Goal: Task Accomplishment & Management: Use online tool/utility

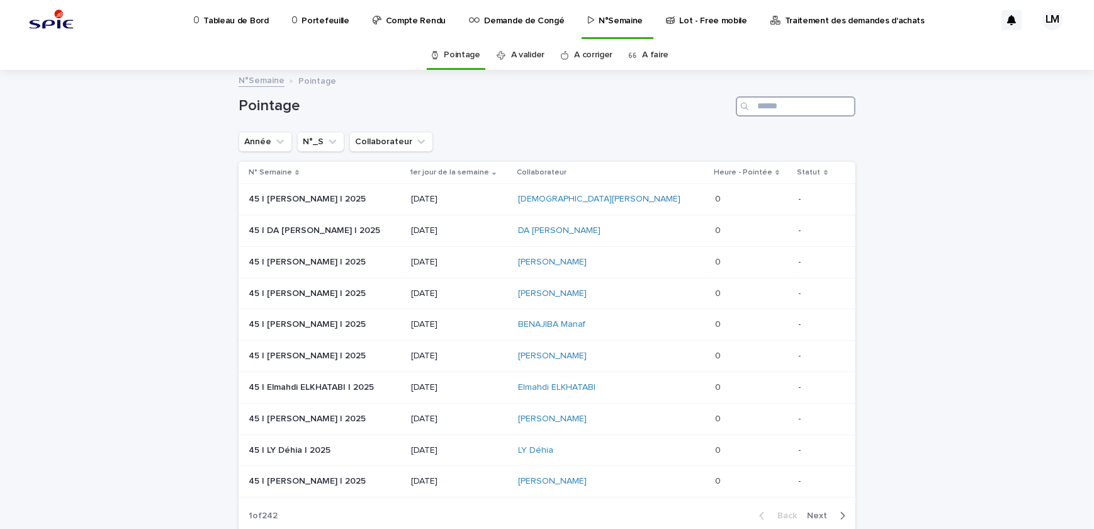
click at [790, 106] on input "Search" at bounding box center [796, 106] width 120 height 20
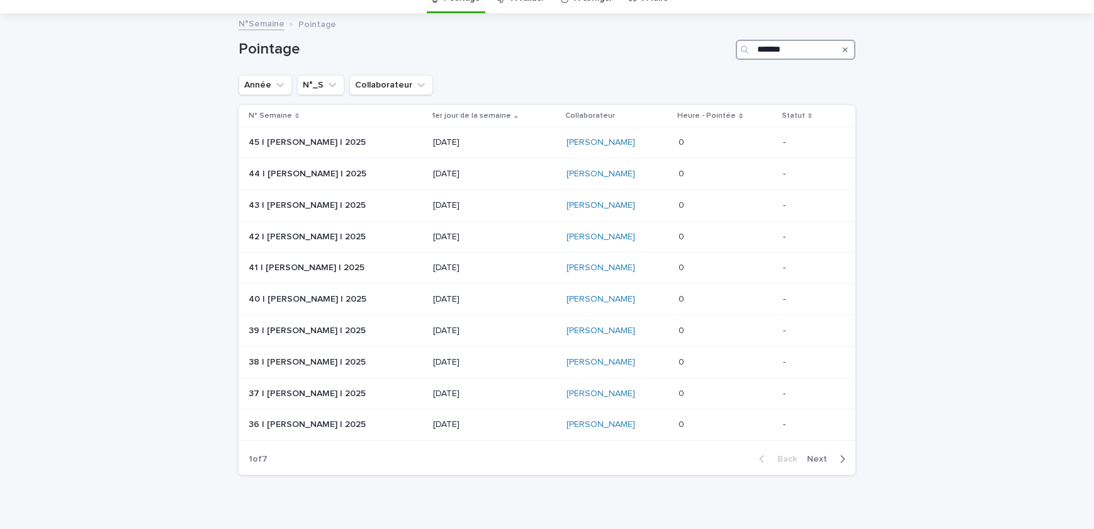
scroll to position [75, 0]
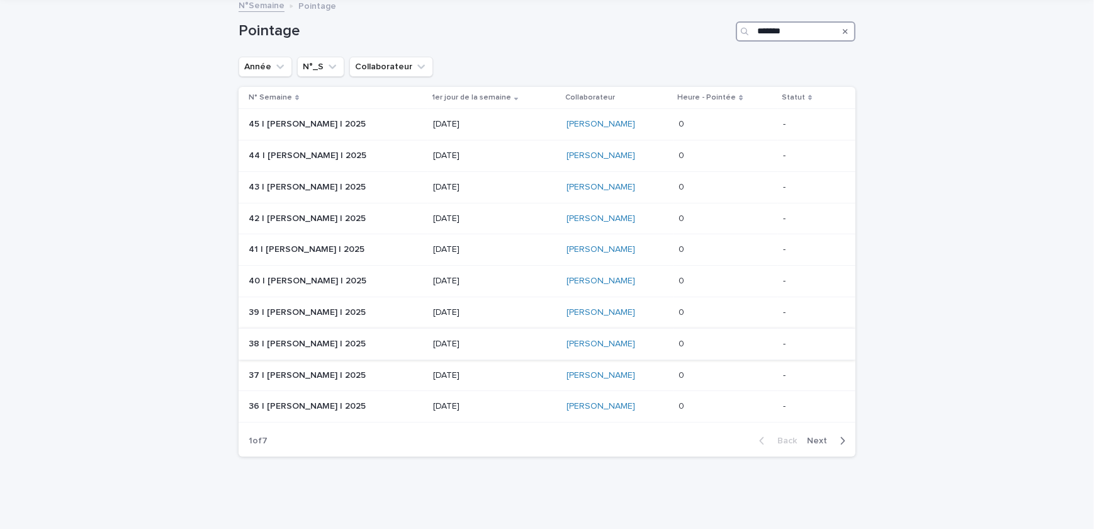
type input "*******"
click at [711, 342] on p at bounding box center [726, 344] width 94 height 11
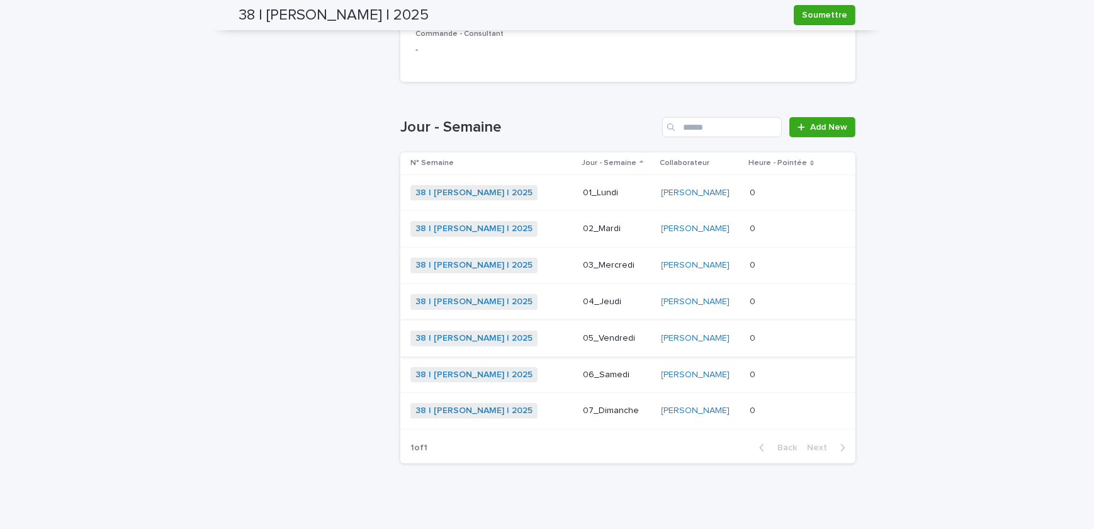
scroll to position [353, 0]
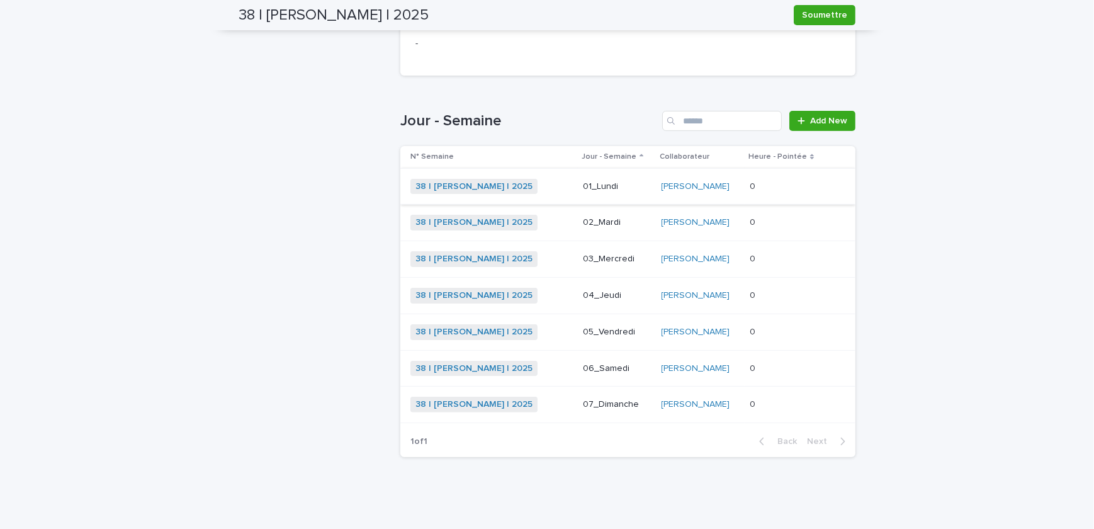
drag, startPoint x: 1025, startPoint y: 154, endPoint x: 620, endPoint y: 185, distance: 406.6
click at [1025, 154] on div "Loading... Saving… Loading... Saving… 38 | [PERSON_NAME] | 2025 [PERSON_NAME] 3…" at bounding box center [547, 124] width 1094 height 812
click at [799, 183] on p at bounding box center [786, 186] width 72 height 11
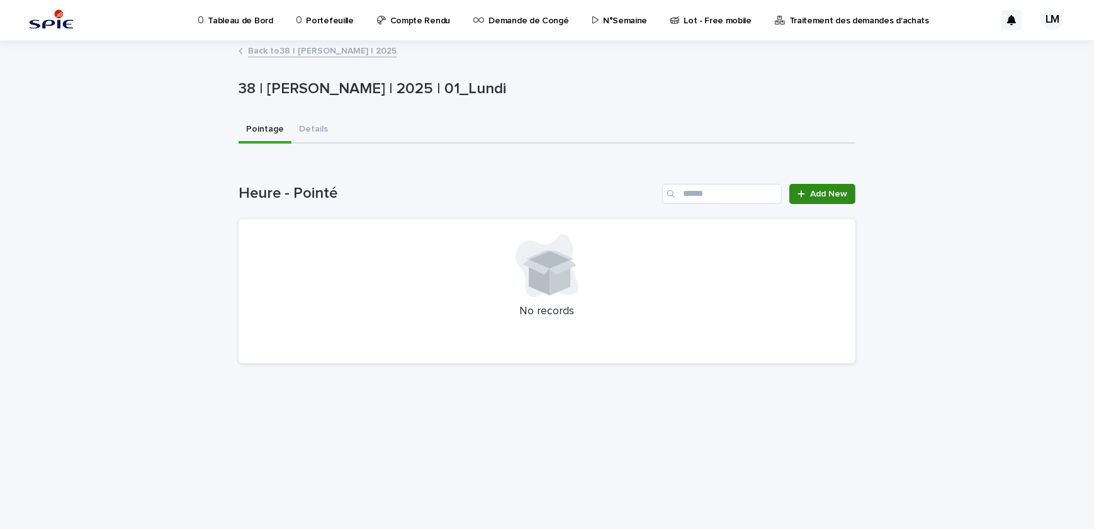
click at [830, 194] on span "Add New" at bounding box center [828, 194] width 37 height 9
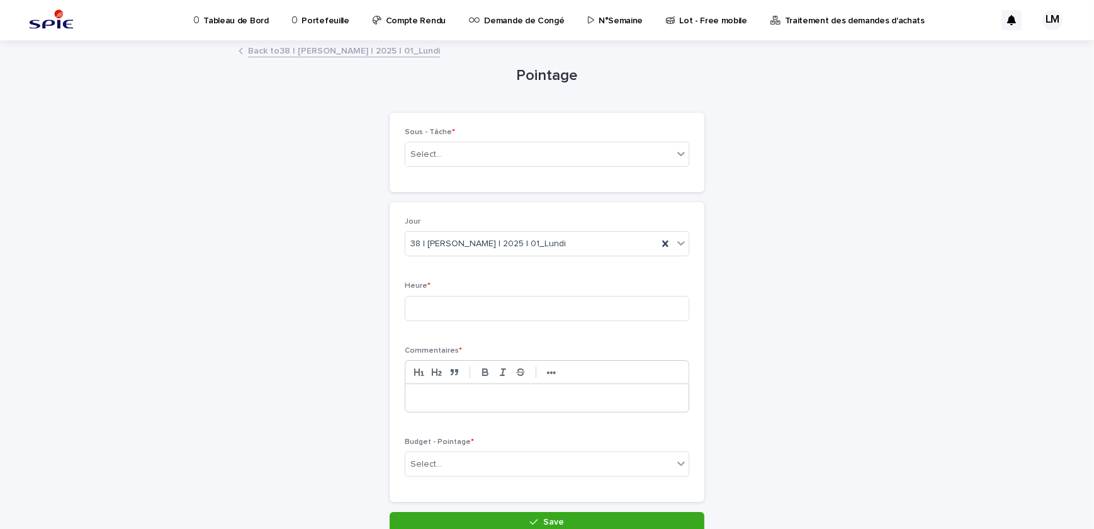
scroll to position [57, 0]
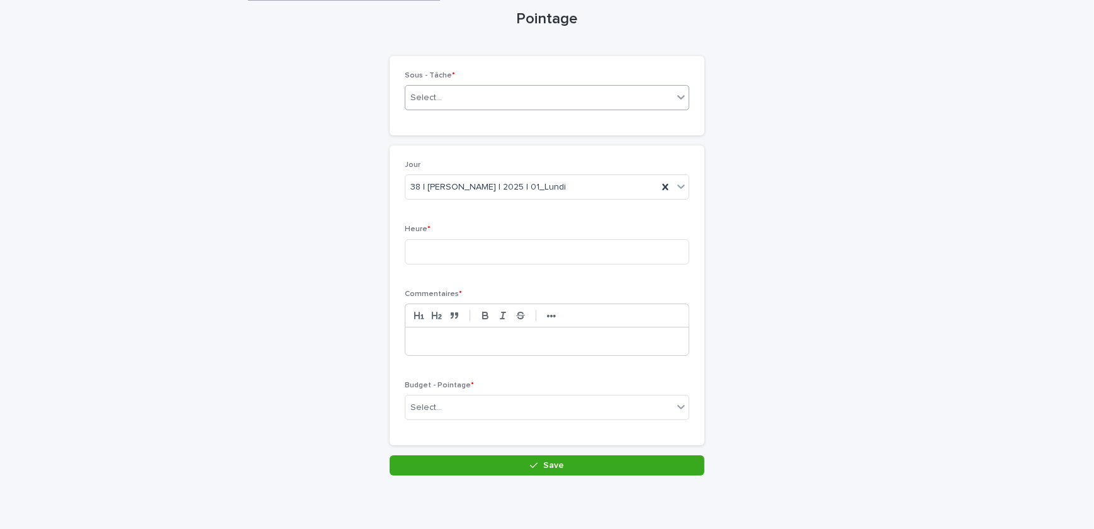
click at [461, 95] on div "Select..." at bounding box center [539, 98] width 268 height 21
drag, startPoint x: 429, startPoint y: 99, endPoint x: 390, endPoint y: 89, distance: 40.9
click at [390, 89] on div "**********" at bounding box center [547, 95] width 315 height 79
type input "**********"
click at [477, 93] on div "92020_019_16" at bounding box center [526, 98] width 242 height 21
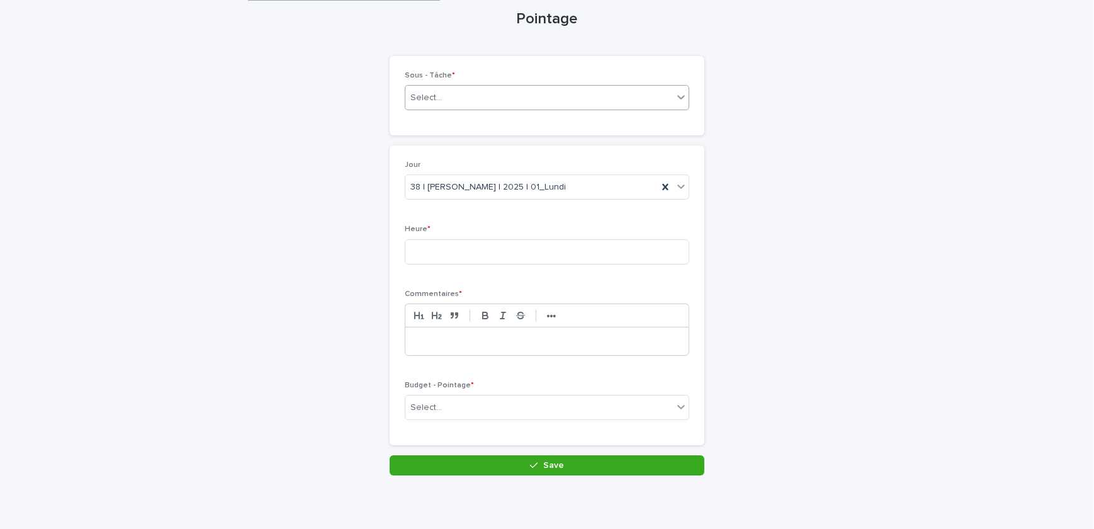
scroll to position [65, 0]
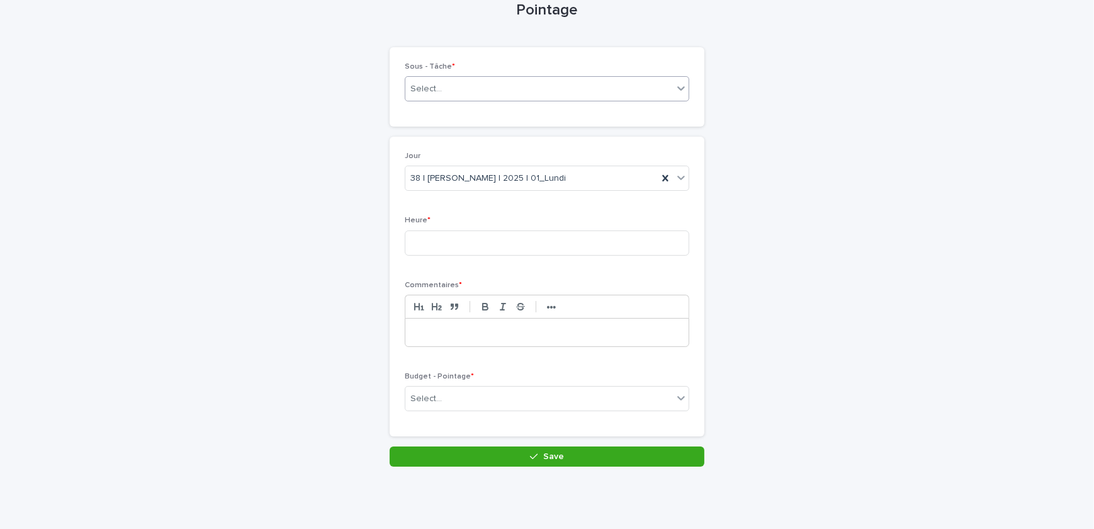
click at [471, 86] on div "Select..." at bounding box center [539, 89] width 268 height 21
type input "**********"
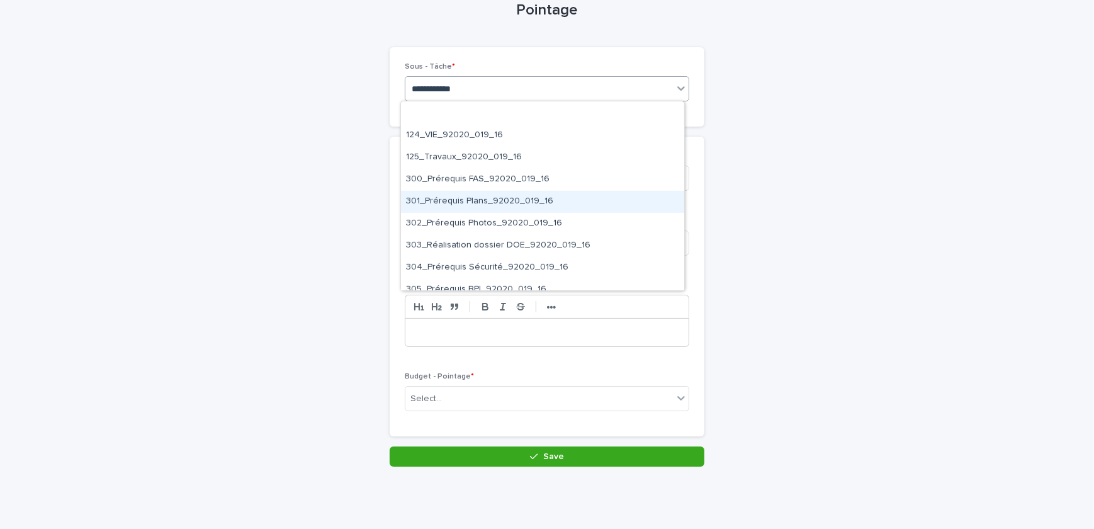
scroll to position [915, 0]
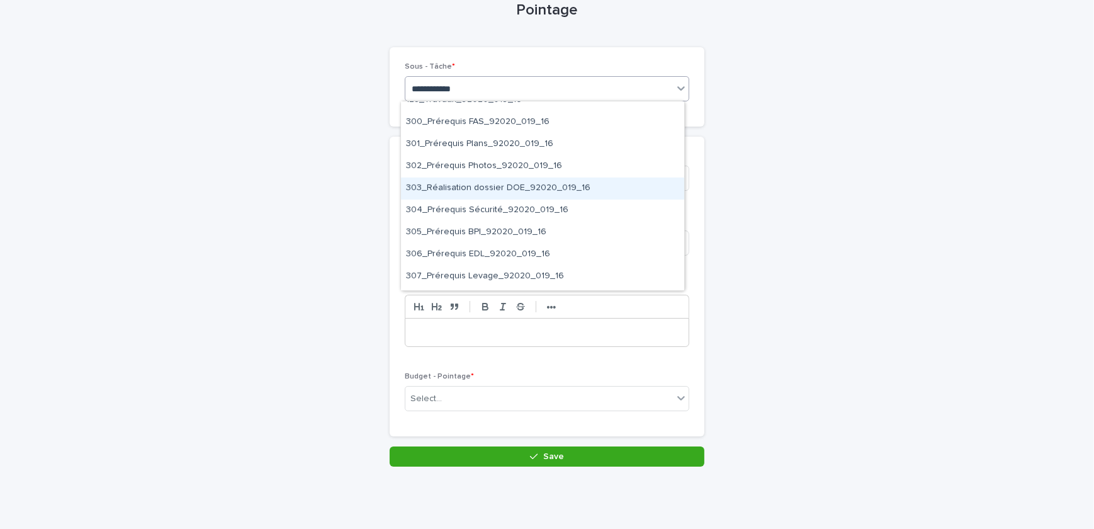
click at [550, 182] on div "303_Réalisation dossier DOE_92020_019_16" at bounding box center [542, 189] width 283 height 22
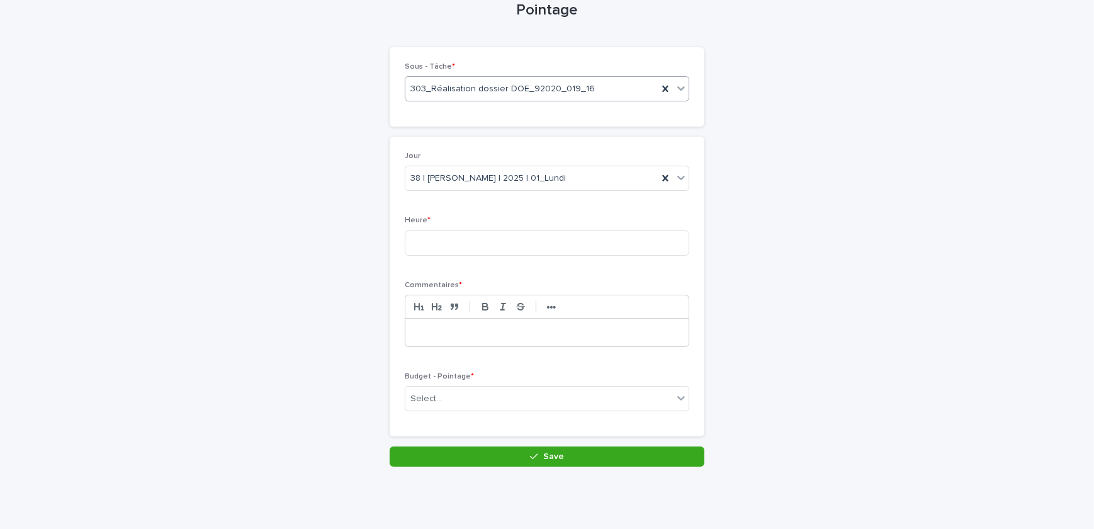
click at [482, 337] on p at bounding box center [547, 332] width 264 height 13
click at [468, 406] on div "Select..." at bounding box center [539, 398] width 268 height 21
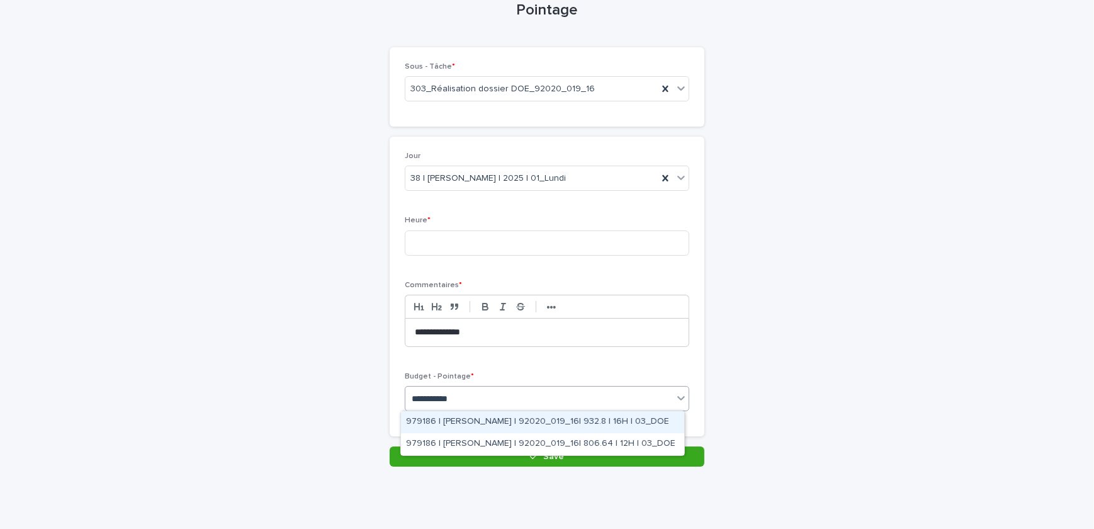
type input "**********"
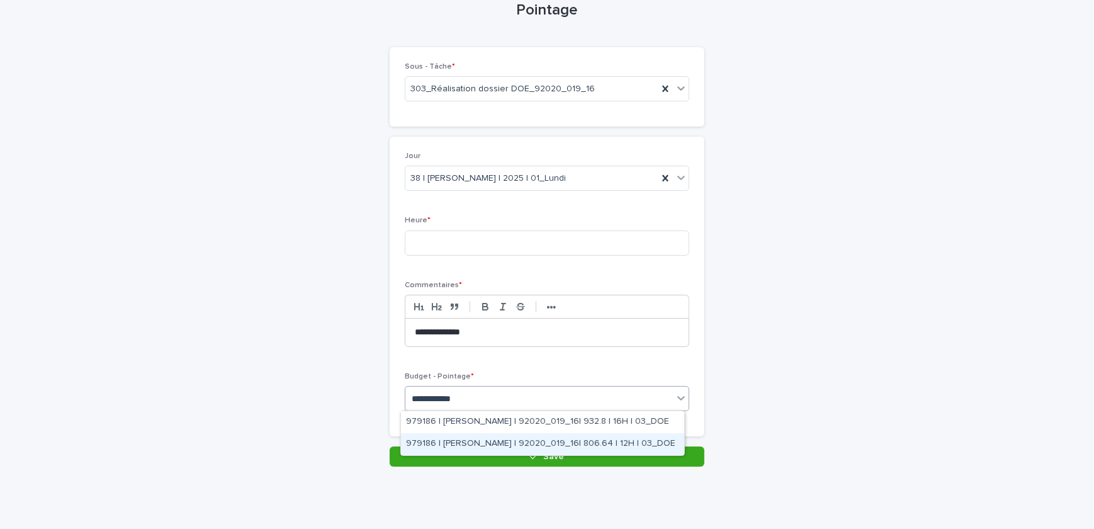
click at [565, 441] on div "979186 | [PERSON_NAME] | 92020_019_16| 806.64 | 12H | 03_DOE" at bounding box center [542, 444] width 283 height 22
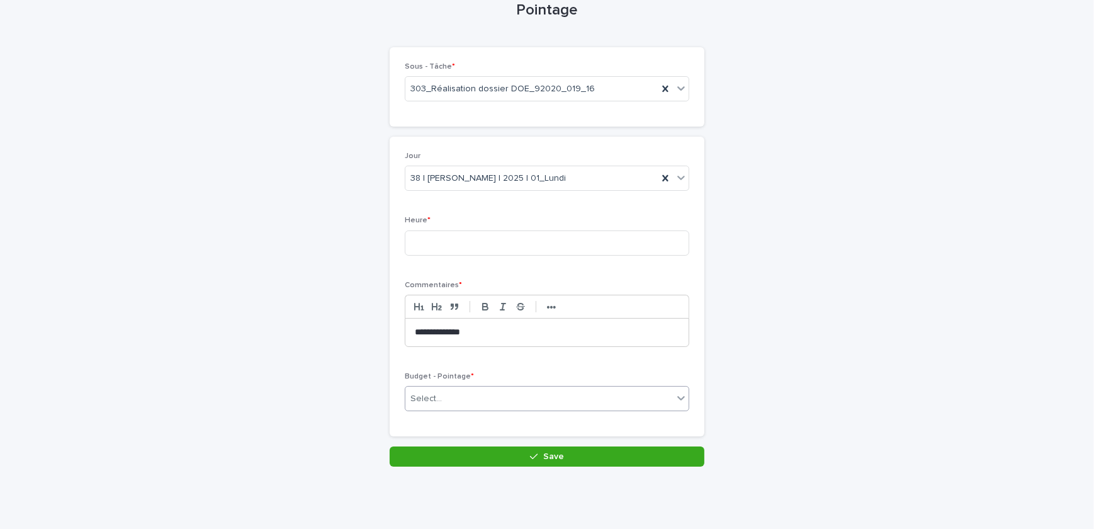
scroll to position [76, 0]
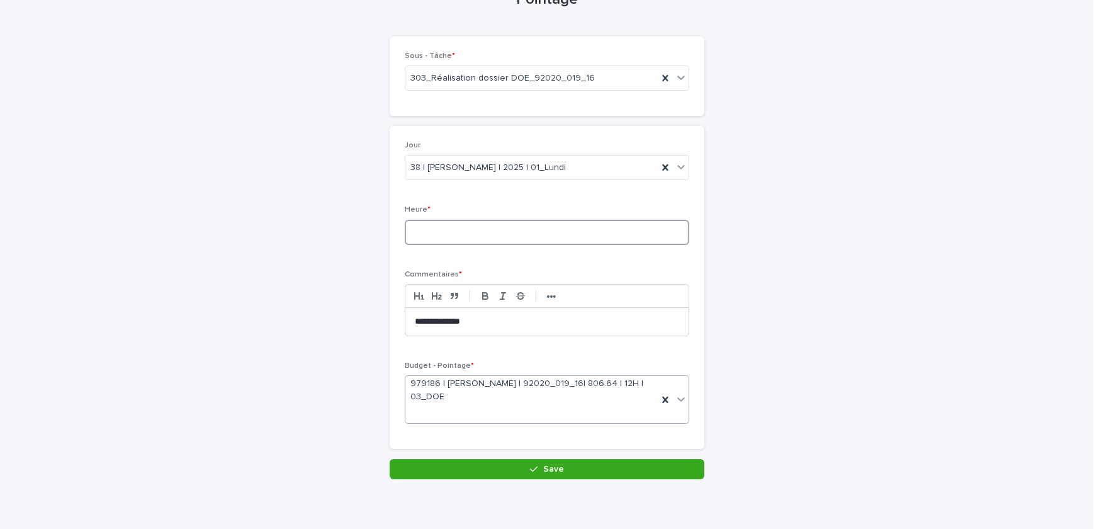
click at [439, 222] on input at bounding box center [547, 232] width 285 height 25
type input "*"
click at [528, 473] on button "Save" at bounding box center [547, 469] width 315 height 20
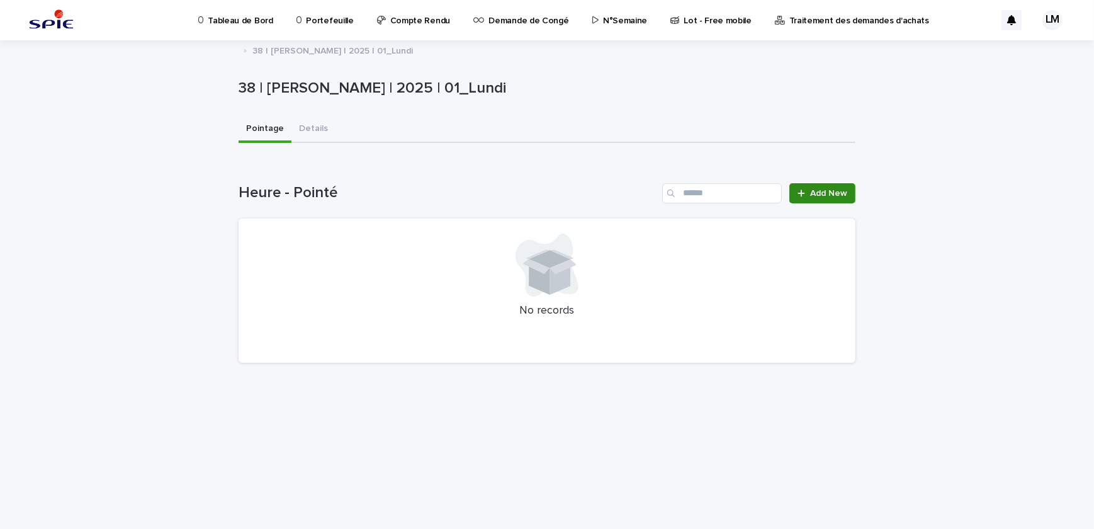
click at [824, 186] on link "Add New" at bounding box center [822, 193] width 66 height 20
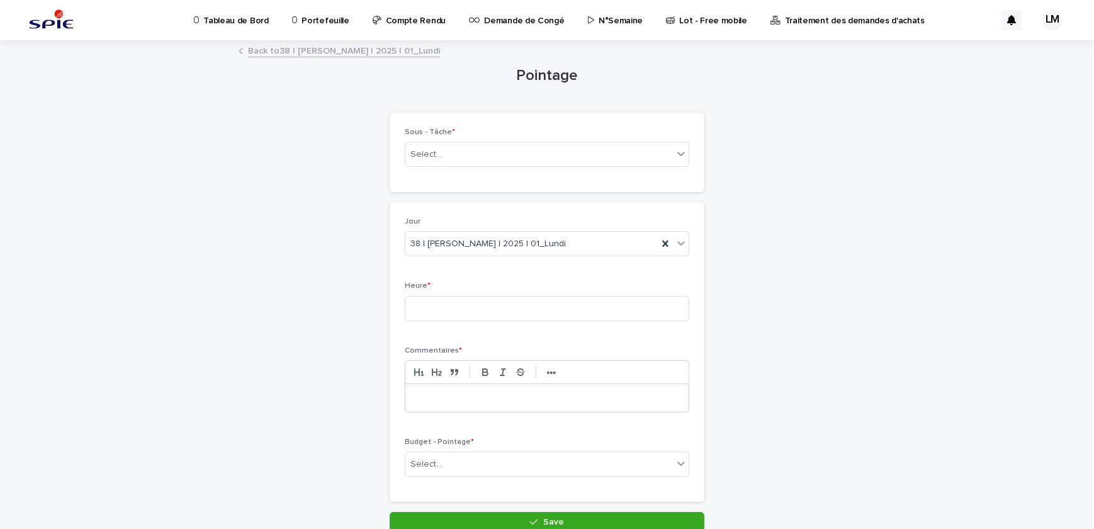
click at [337, 43] on link "Back to 38 | [PERSON_NAME] | 2025 | 01_Lundi" at bounding box center [344, 50] width 192 height 14
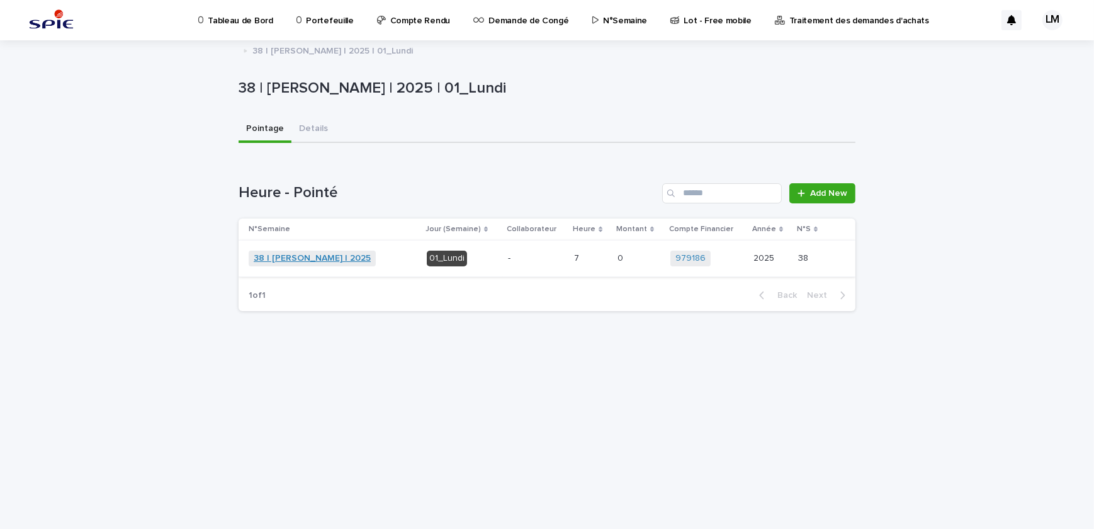
click at [318, 257] on link "38 | [PERSON_NAME] | 2025" at bounding box center [312, 258] width 117 height 11
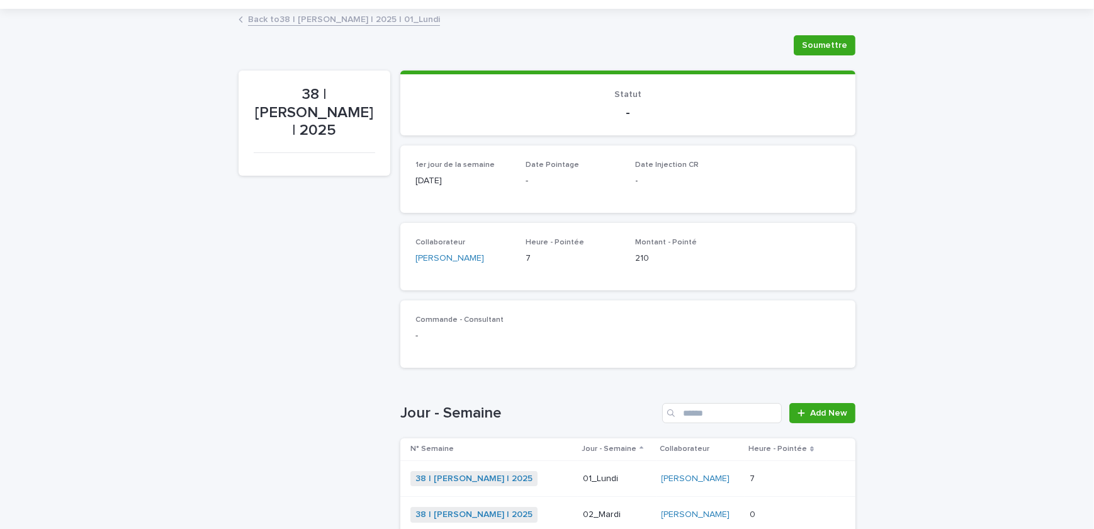
scroll to position [347, 0]
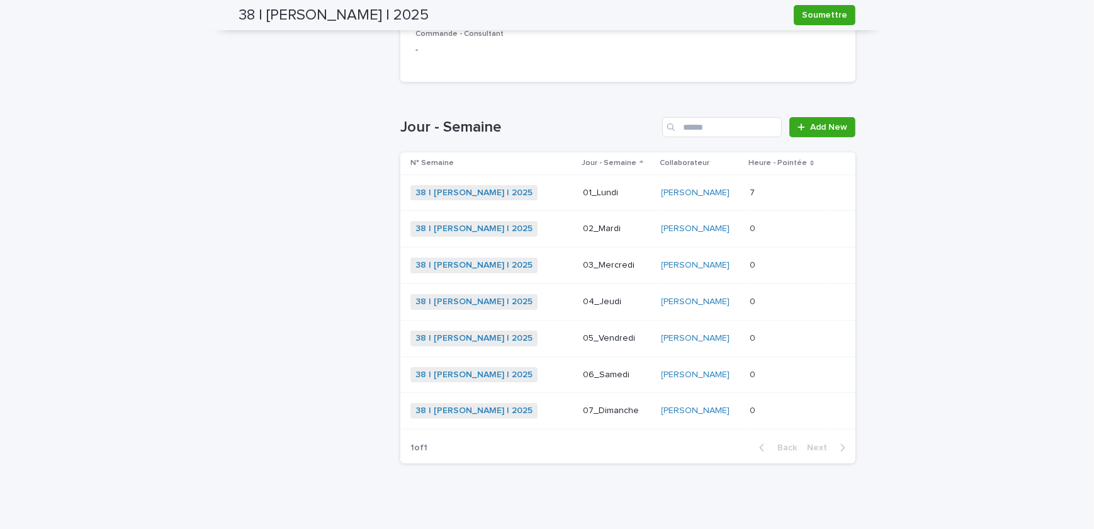
click at [769, 227] on p at bounding box center [786, 228] width 72 height 11
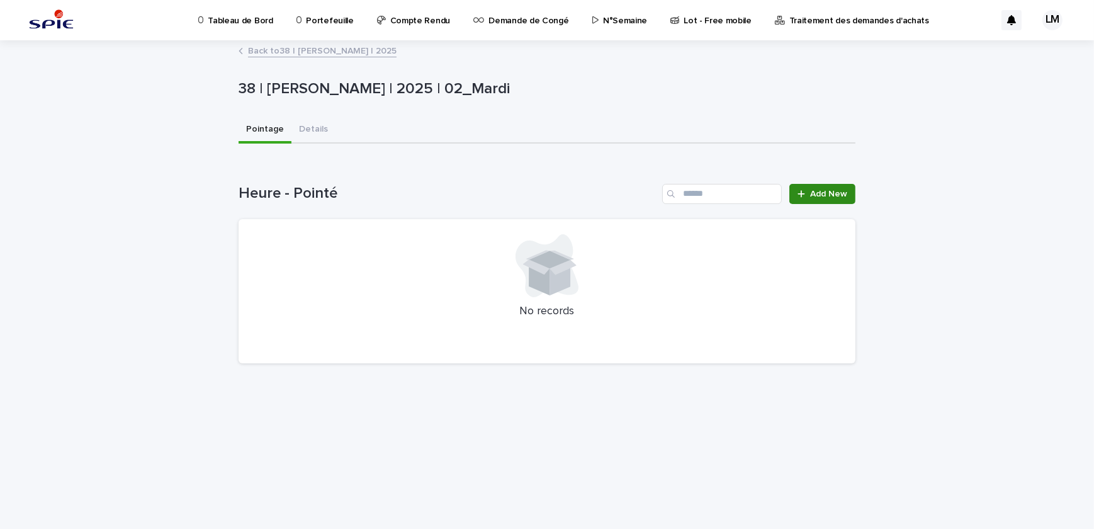
click at [835, 201] on link "Add New" at bounding box center [822, 194] width 66 height 20
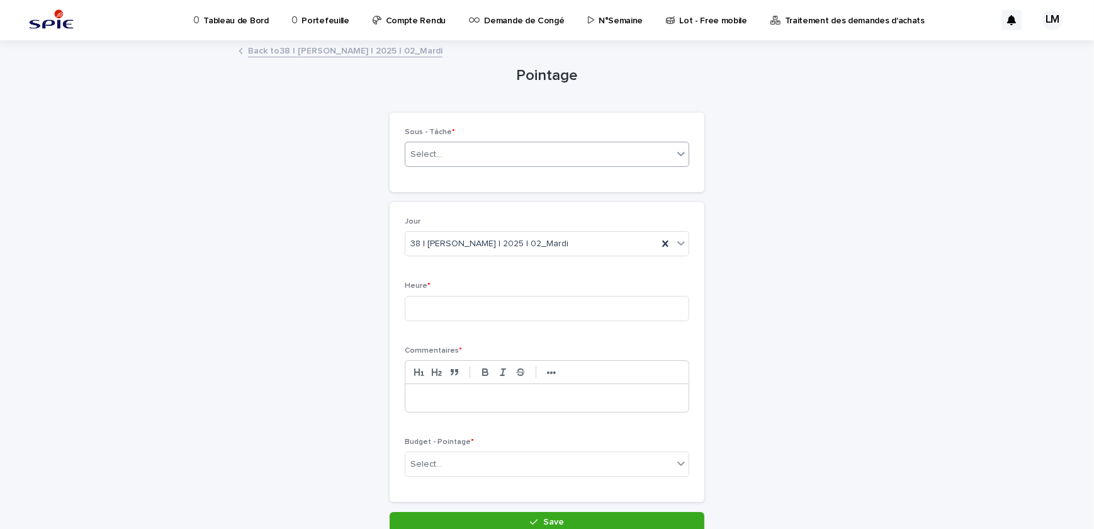
click at [453, 149] on div "Select..." at bounding box center [539, 154] width 268 height 21
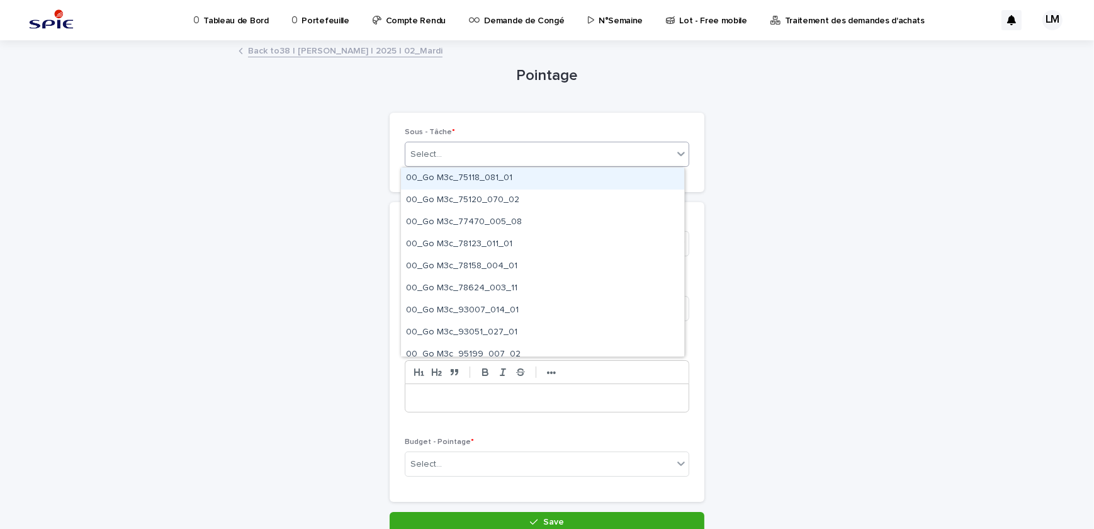
click at [278, 159] on div "Pointage Loading... Saving… Loading... Saving… Loading... Saving… Loading... Sa…" at bounding box center [547, 287] width 617 height 491
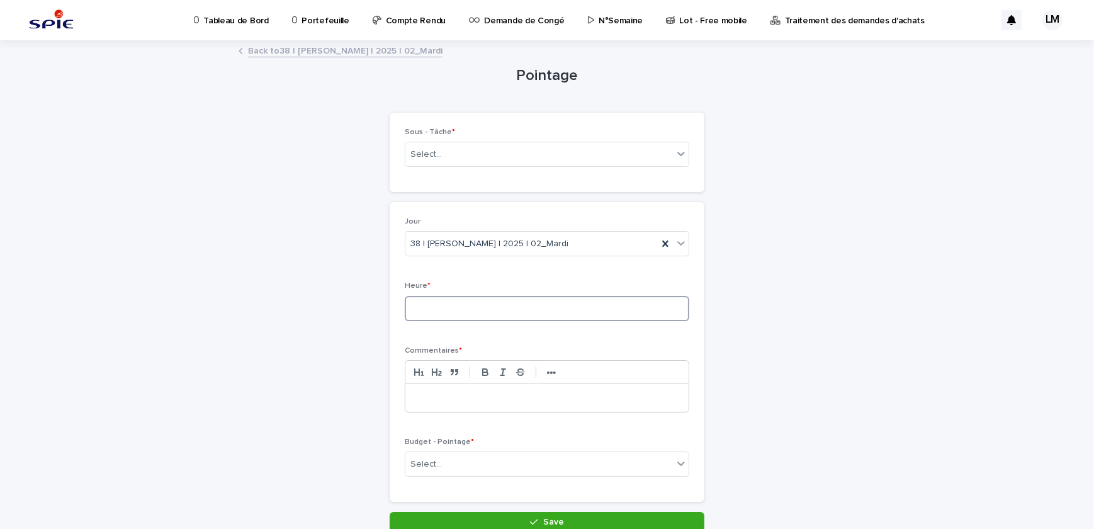
click at [470, 308] on input at bounding box center [547, 308] width 285 height 25
type input "*"
click at [500, 400] on p at bounding box center [547, 398] width 264 height 13
drag, startPoint x: 485, startPoint y: 393, endPoint x: 437, endPoint y: 402, distance: 48.8
click at [437, 402] on p "**********" at bounding box center [547, 398] width 264 height 13
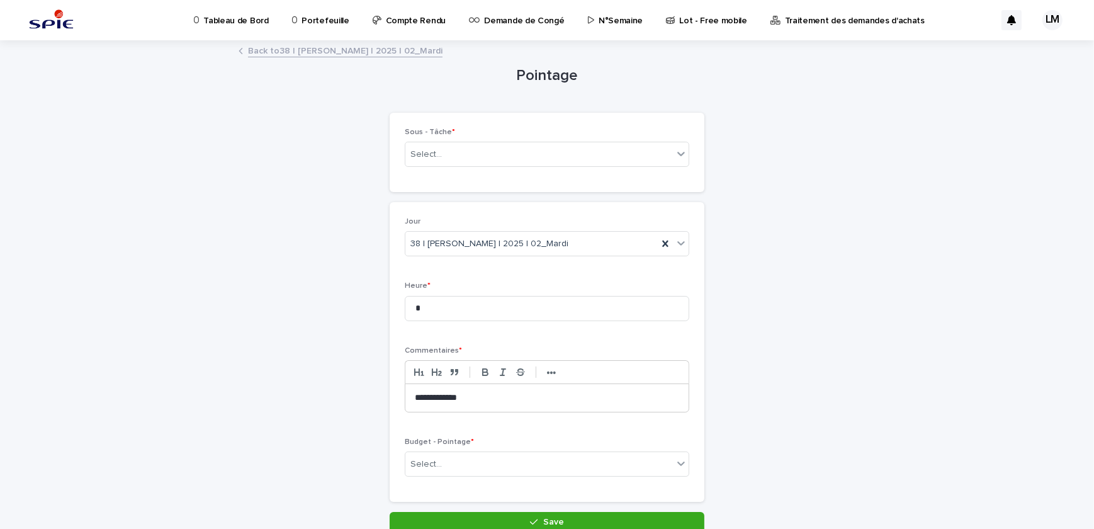
click at [490, 397] on p "**********" at bounding box center [547, 398] width 264 height 13
drag, startPoint x: 536, startPoint y: 394, endPoint x: 463, endPoint y: 395, distance: 73.0
click at [463, 395] on p "**********" at bounding box center [547, 398] width 264 height 13
click at [448, 149] on div "Select..." at bounding box center [539, 154] width 268 height 21
type input "**********"
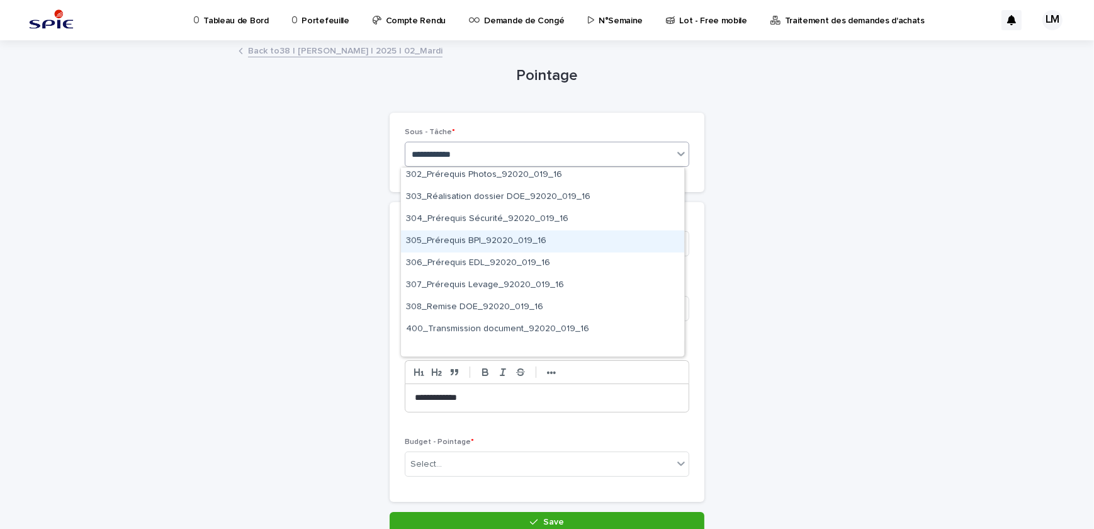
scroll to position [915, 0]
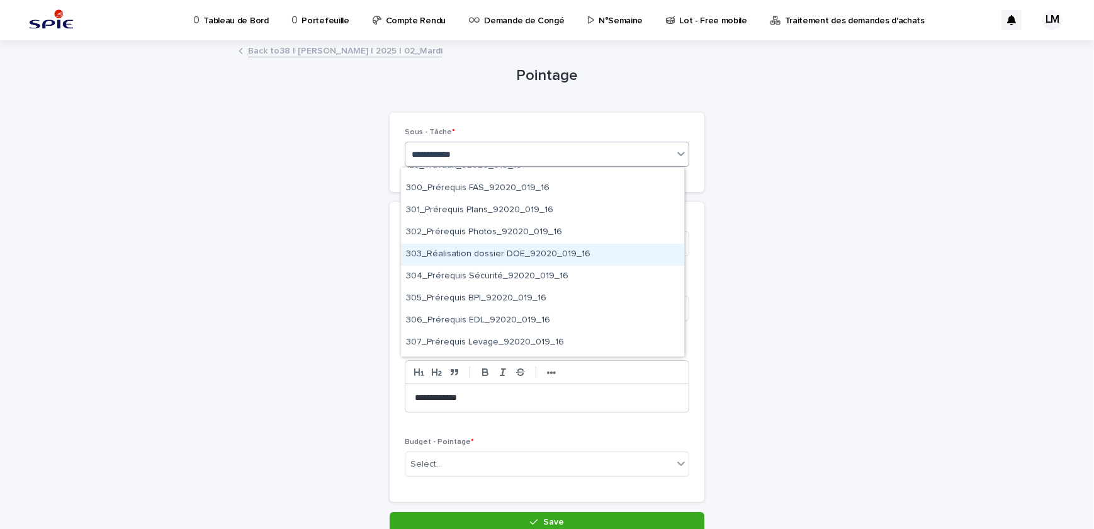
click at [520, 254] on div "303_Réalisation dossier DOE_92020_019_16" at bounding box center [542, 255] width 283 height 22
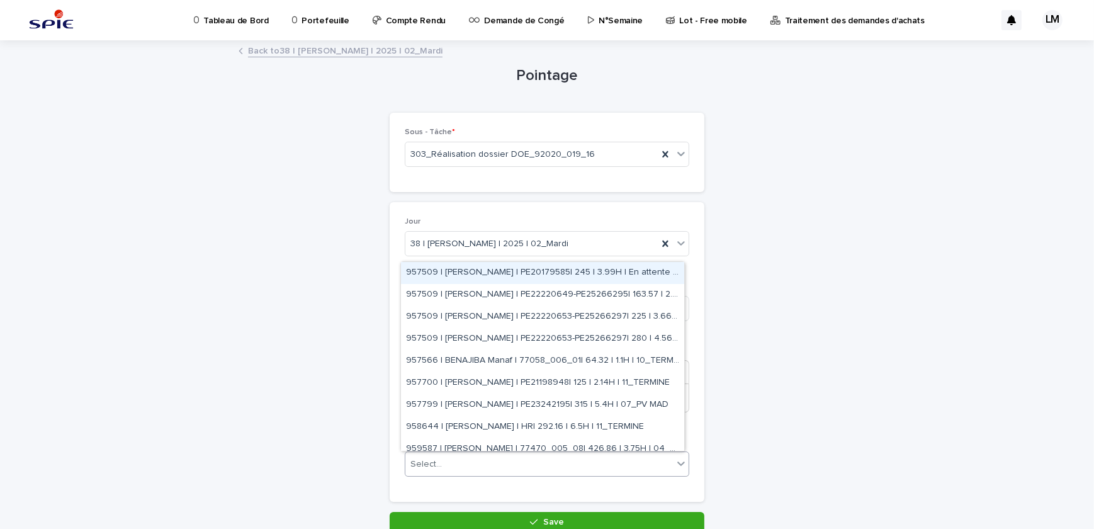
click at [487, 458] on div "Select..." at bounding box center [539, 464] width 268 height 21
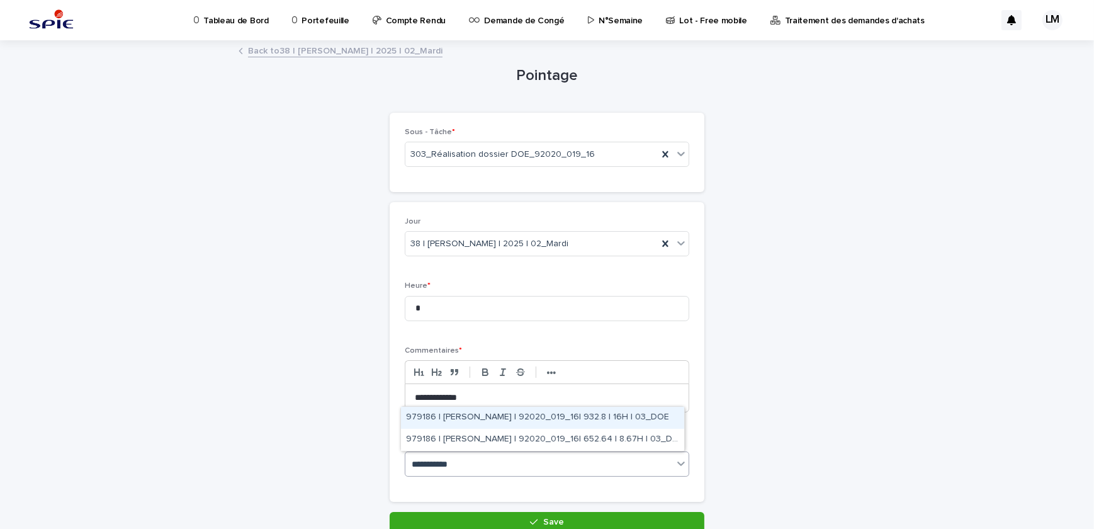
type input "**********"
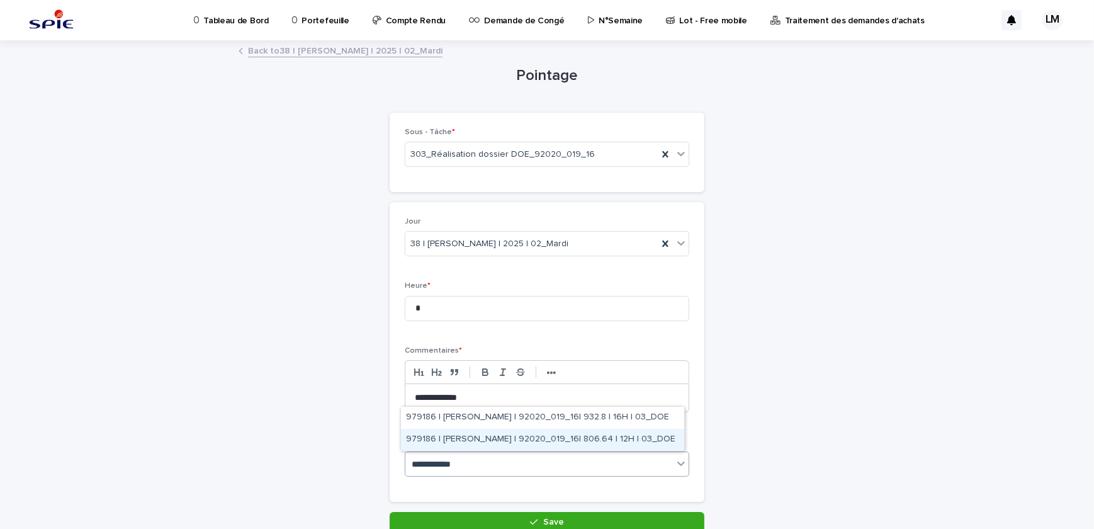
click at [535, 436] on div "979186 | [PERSON_NAME] | 92020_019_16| 806.64 | 12H | 03_DOE" at bounding box center [542, 440] width 283 height 22
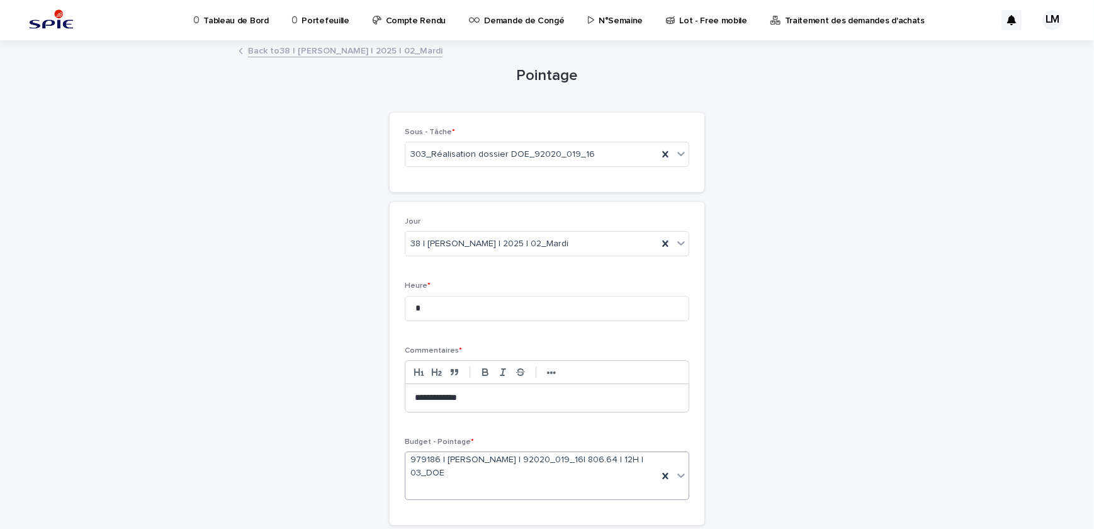
click at [506, 394] on p "**********" at bounding box center [547, 398] width 264 height 13
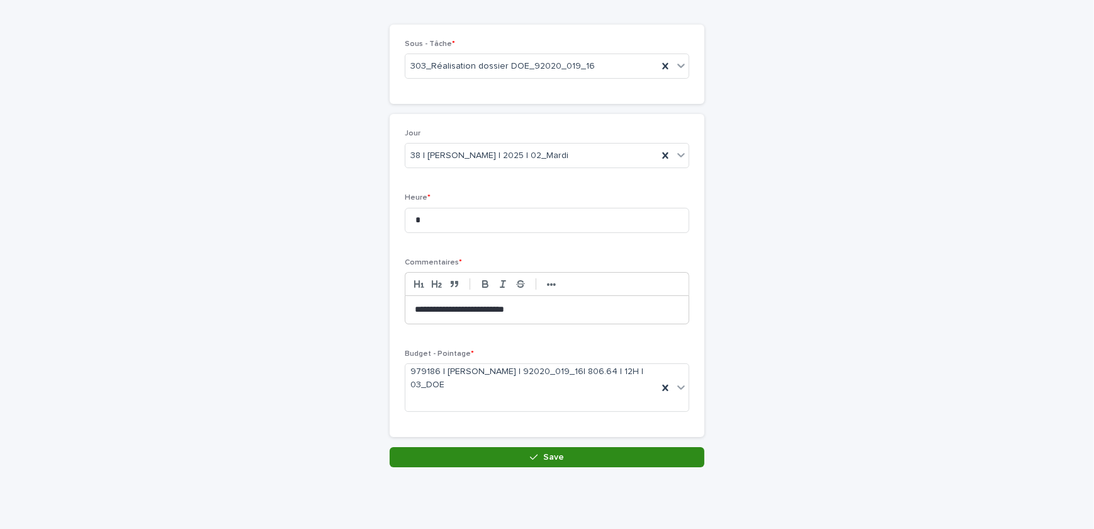
click at [582, 465] on button "Save" at bounding box center [547, 457] width 315 height 20
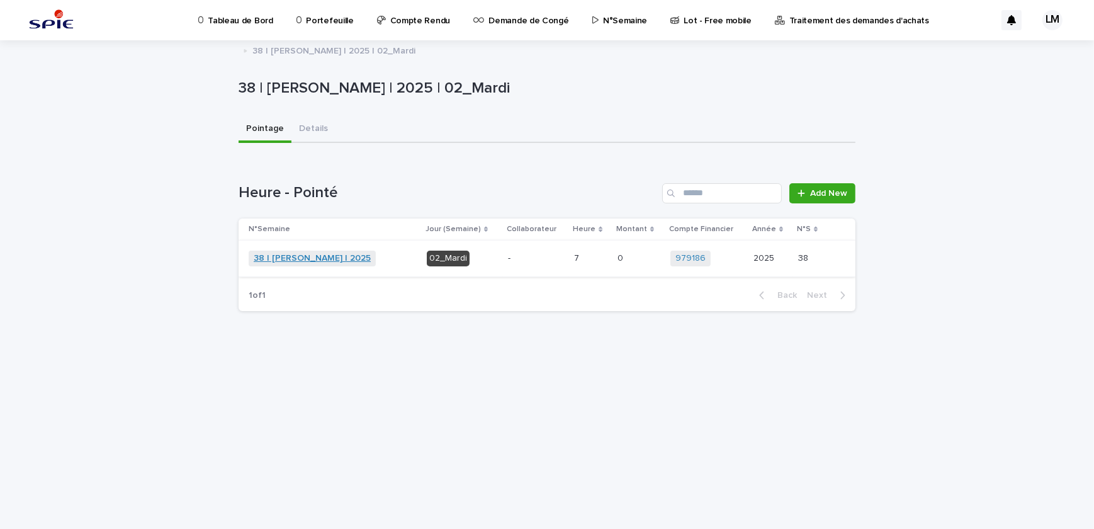
click at [346, 258] on link "38 | [PERSON_NAME] | 2025" at bounding box center [312, 258] width 117 height 11
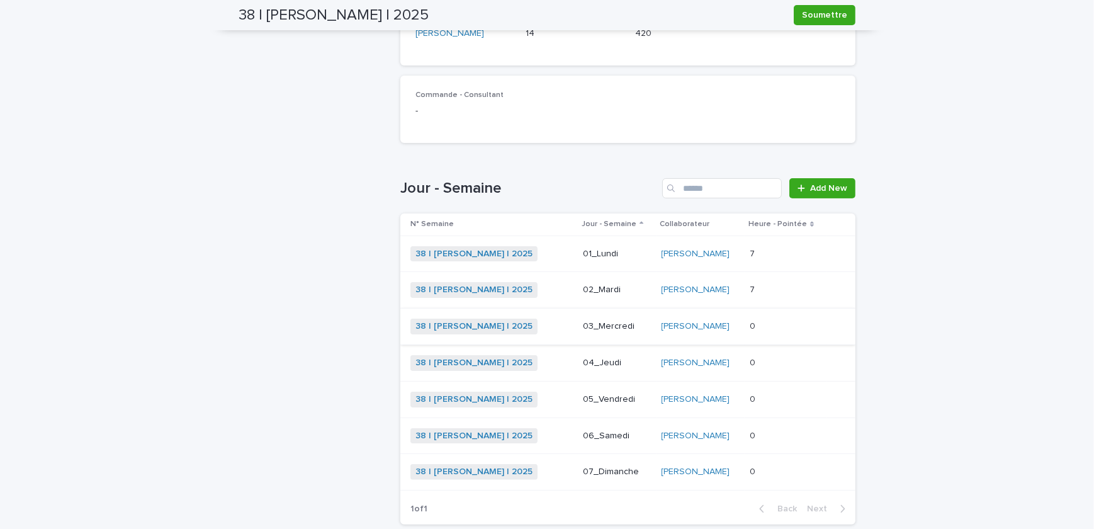
scroll to position [343, 0]
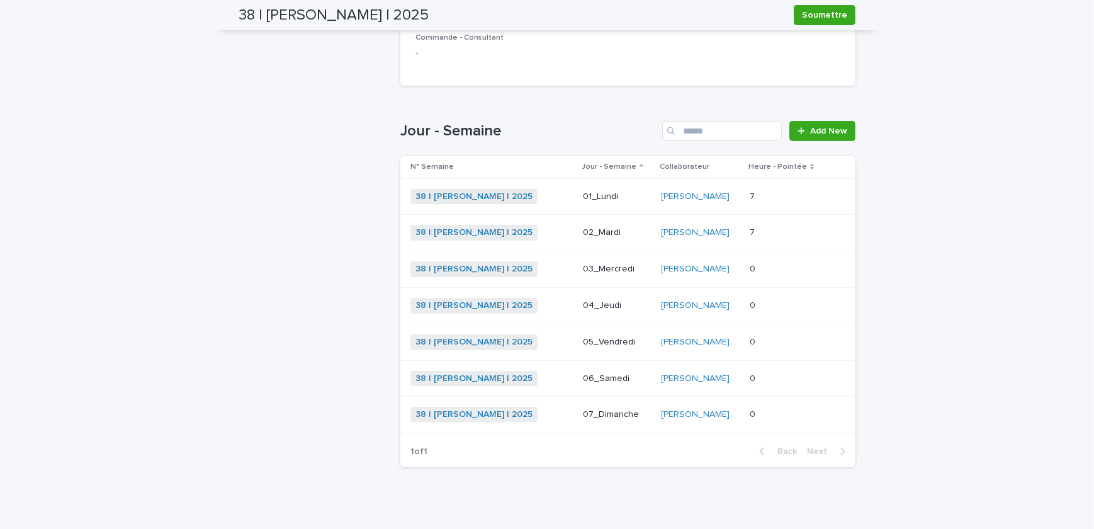
click at [778, 198] on p at bounding box center [786, 196] width 72 height 11
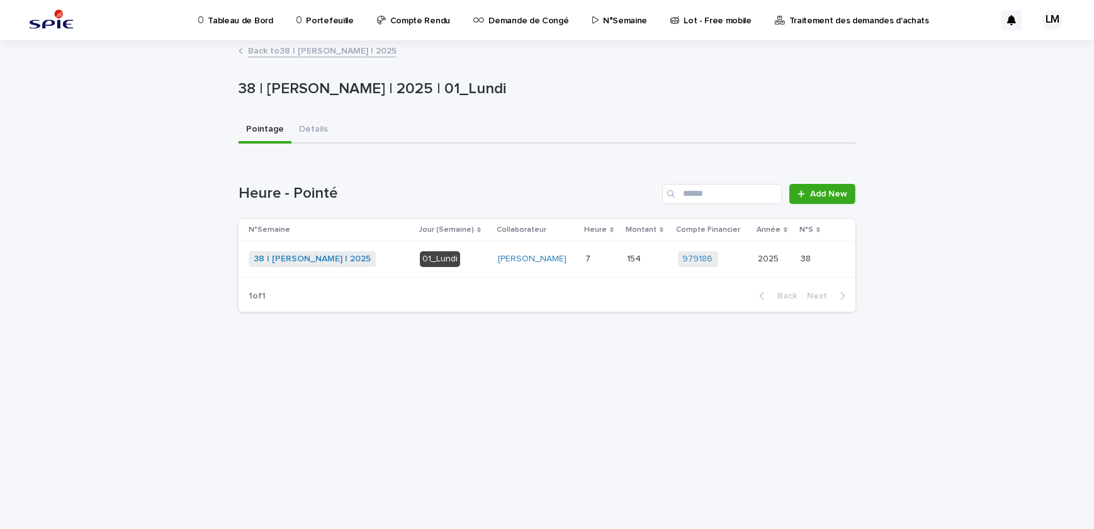
click at [387, 253] on div "38 | LELAIDIER Malorie | 2025 + 0" at bounding box center [329, 259] width 161 height 16
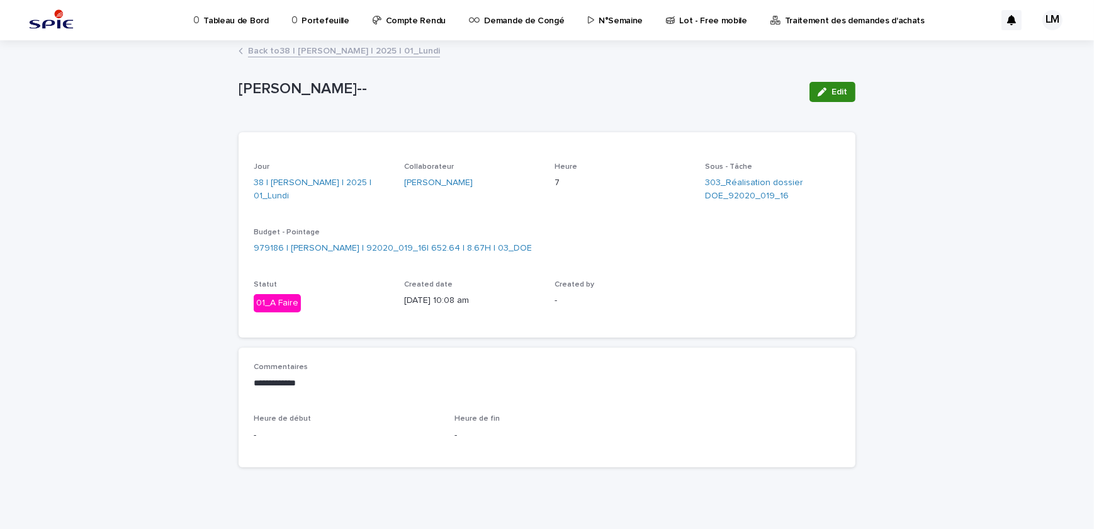
click at [823, 94] on icon "button" at bounding box center [822, 92] width 9 height 9
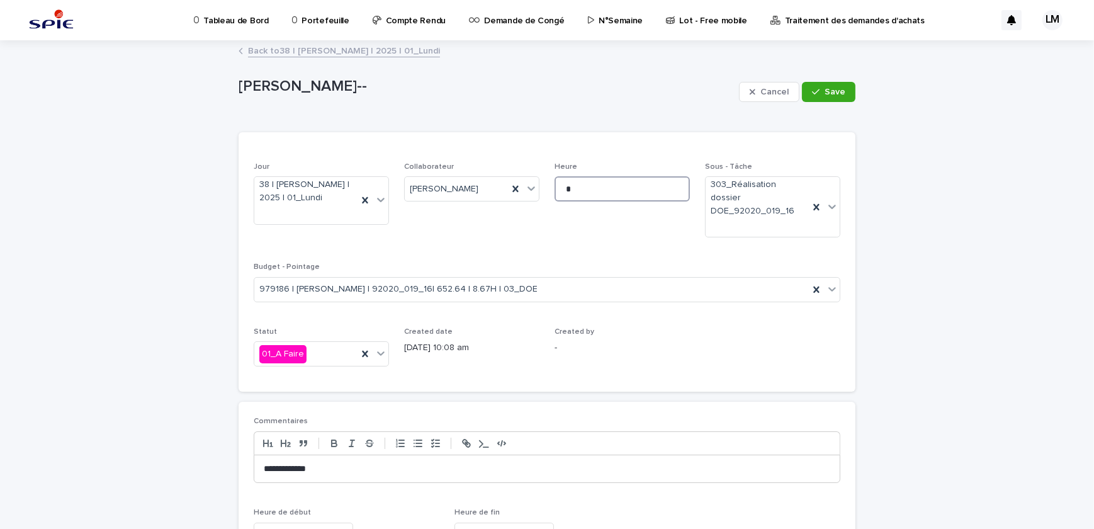
click at [578, 186] on input "*" at bounding box center [622, 188] width 135 height 25
click at [512, 188] on icon at bounding box center [515, 189] width 6 height 6
click at [359, 200] on icon at bounding box center [365, 200] width 13 height 13
click at [813, 204] on icon at bounding box center [816, 207] width 6 height 6
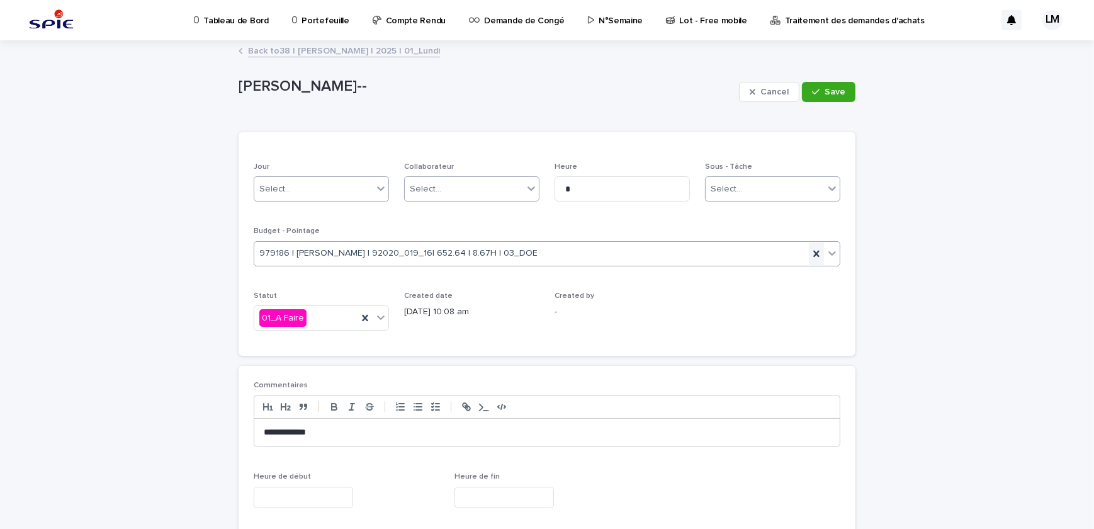
click at [813, 254] on icon at bounding box center [816, 253] width 6 height 6
click at [586, 183] on input "*" at bounding box center [622, 188] width 135 height 25
click at [362, 317] on icon at bounding box center [365, 318] width 6 height 6
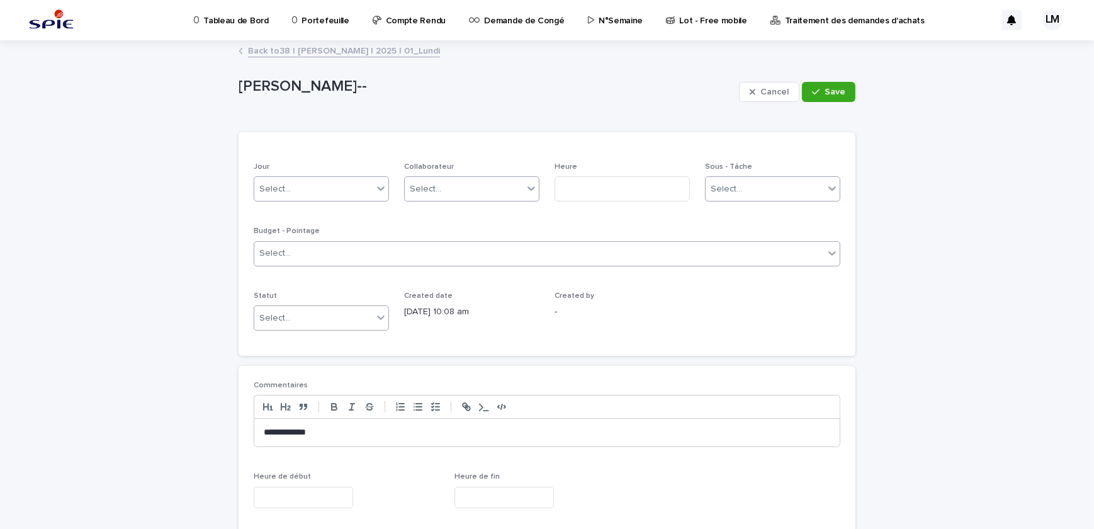
scroll to position [77, 0]
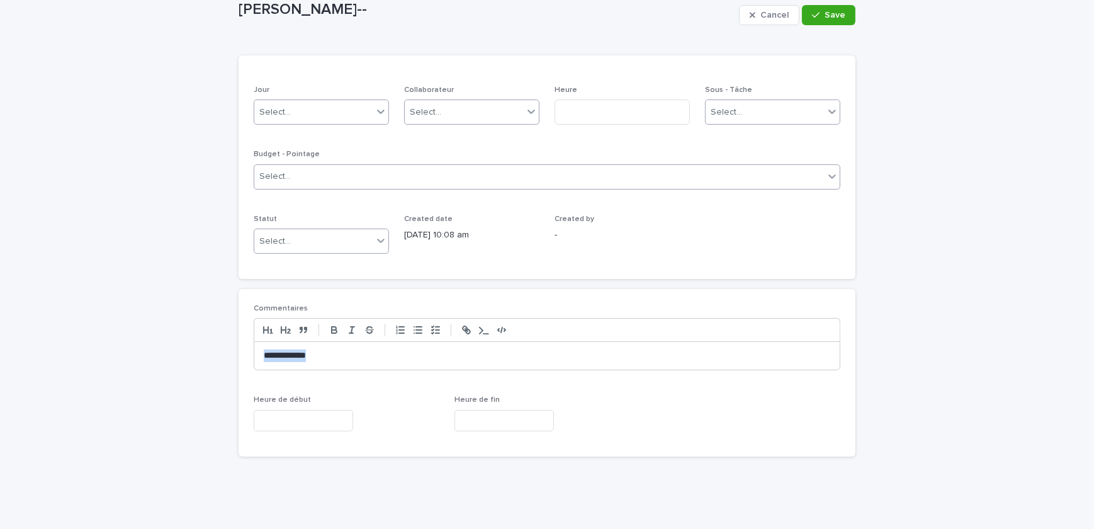
drag, startPoint x: 353, startPoint y: 350, endPoint x: 140, endPoint y: 342, distance: 213.6
click at [140, 342] on div "**********" at bounding box center [547, 247] width 1094 height 565
click at [827, 16] on span "Save" at bounding box center [835, 15] width 21 height 9
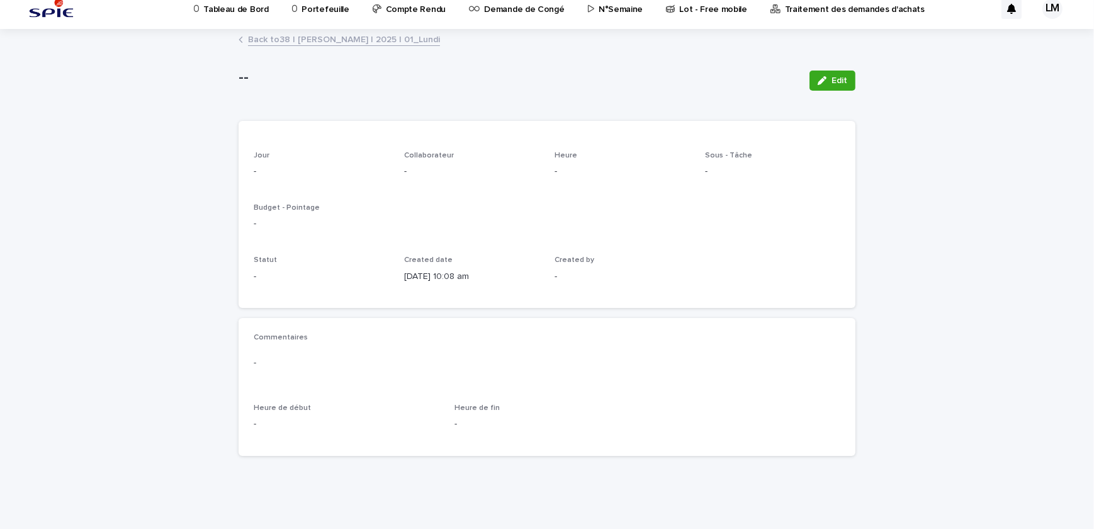
scroll to position [11, 0]
click at [341, 37] on link "Back to 38 | [PERSON_NAME] | 2025 | 01_Lundi" at bounding box center [344, 39] width 192 height 14
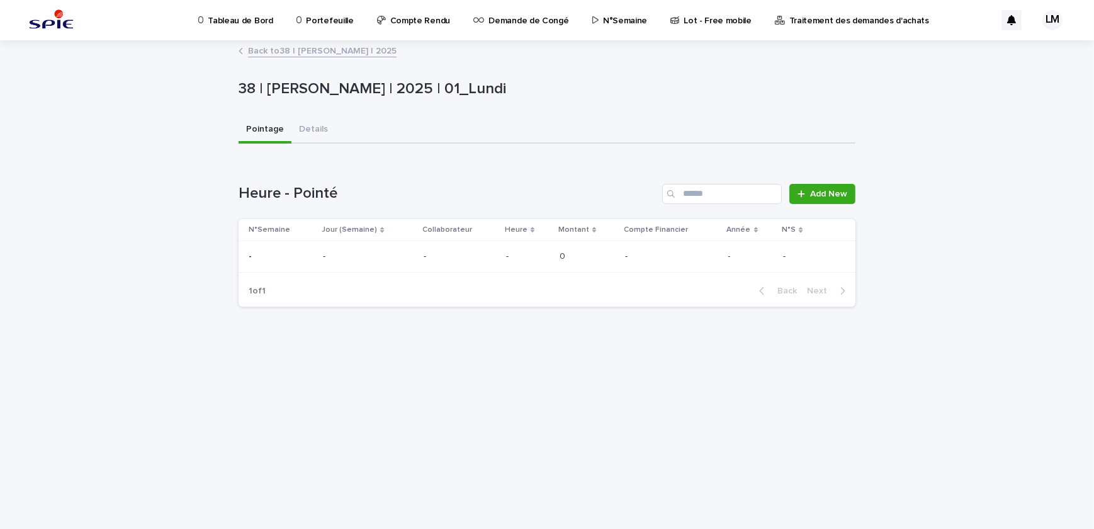
click at [308, 50] on link "Back to 38 | LELAIDIER Malorie | 2025" at bounding box center [322, 50] width 149 height 14
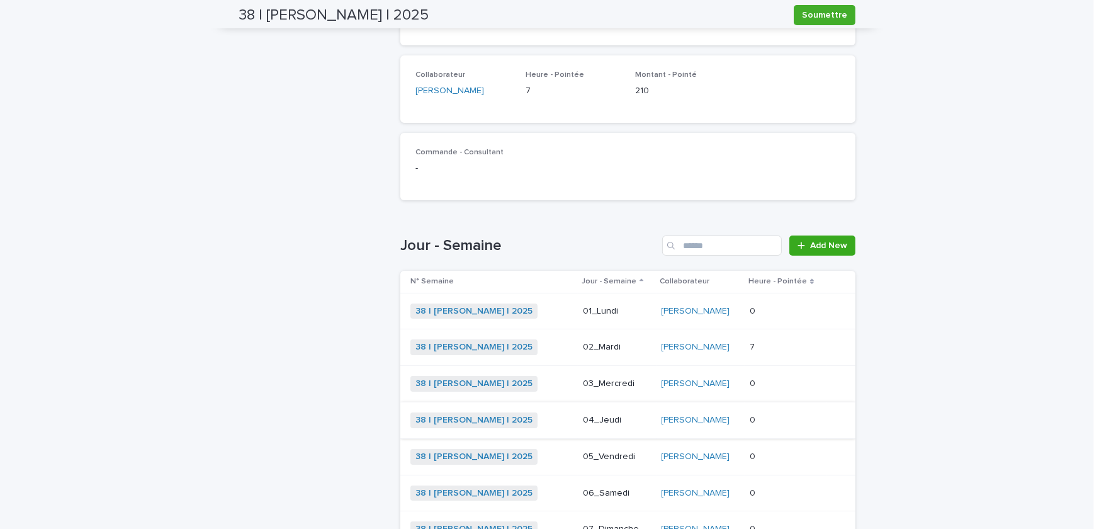
scroll to position [343, 0]
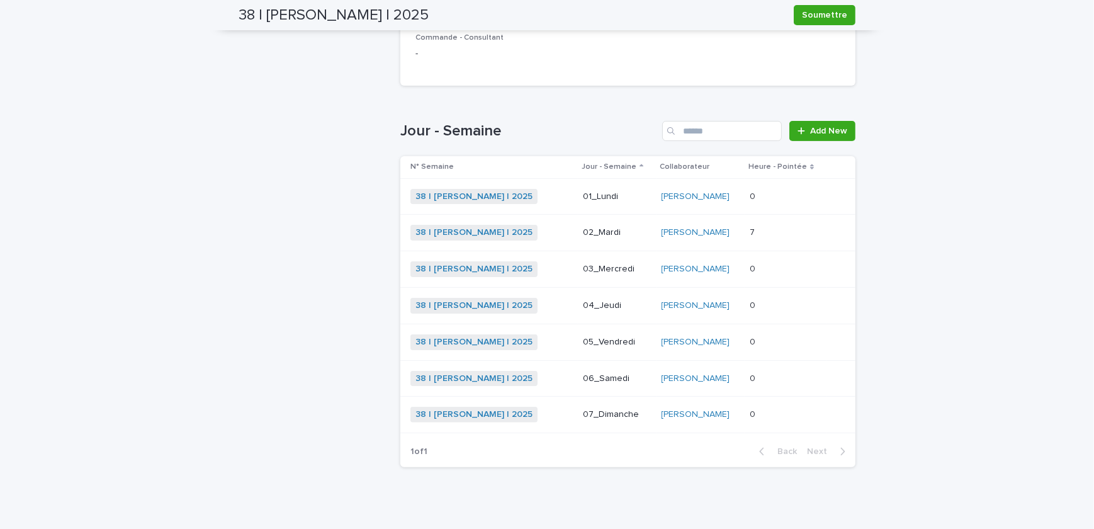
click at [768, 264] on p at bounding box center [786, 269] width 72 height 11
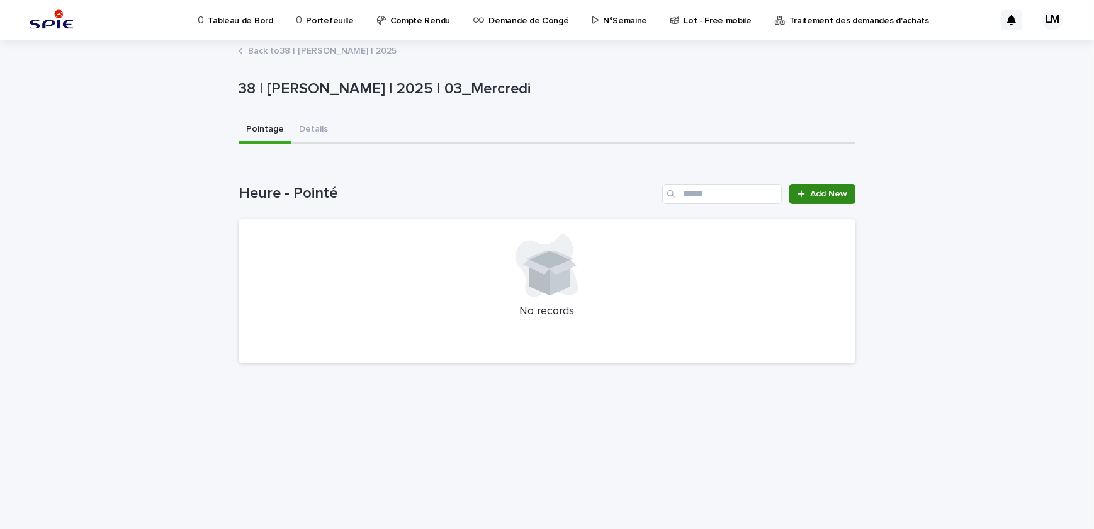
click at [836, 188] on link "Add New" at bounding box center [822, 194] width 66 height 20
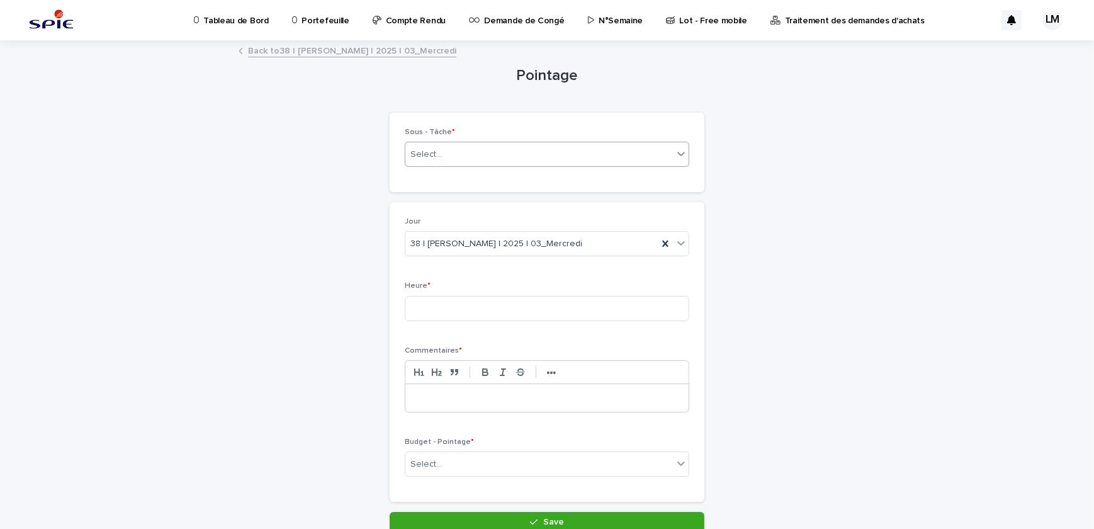
click at [576, 150] on div "Sous - Tâche * Select..." at bounding box center [547, 152] width 285 height 49
click at [579, 154] on div "Select..." at bounding box center [539, 154] width 268 height 21
type input "**********"
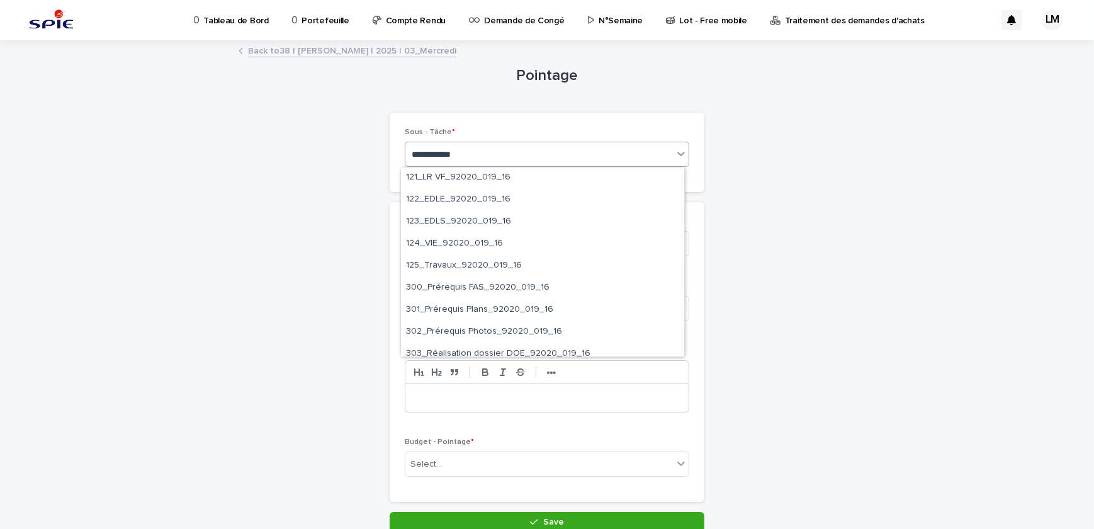
scroll to position [873, 0]
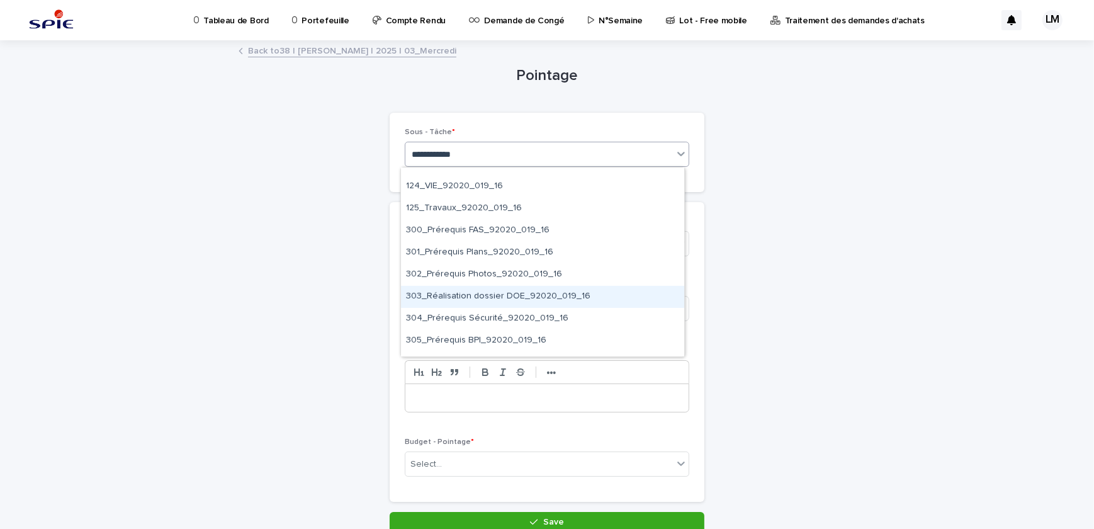
click at [546, 298] on div "303_Réalisation dossier DOE_92020_019_16" at bounding box center [542, 297] width 283 height 22
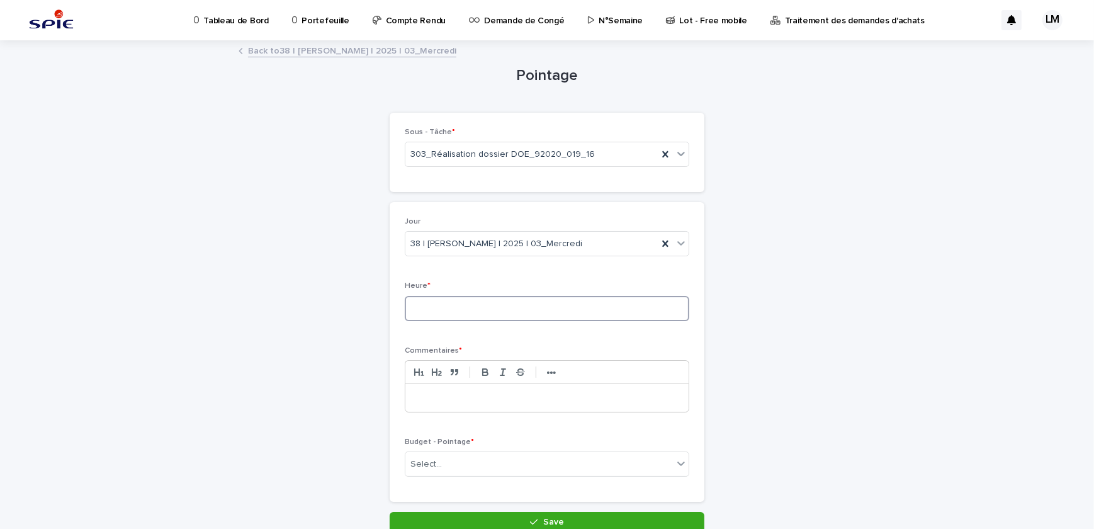
click at [554, 300] on input at bounding box center [547, 308] width 285 height 25
type input "*"
click at [541, 413] on div "Commentaires * •••" at bounding box center [547, 384] width 285 height 76
click at [527, 407] on div at bounding box center [546, 398] width 283 height 28
click at [442, 399] on p "**********" at bounding box center [547, 398] width 264 height 13
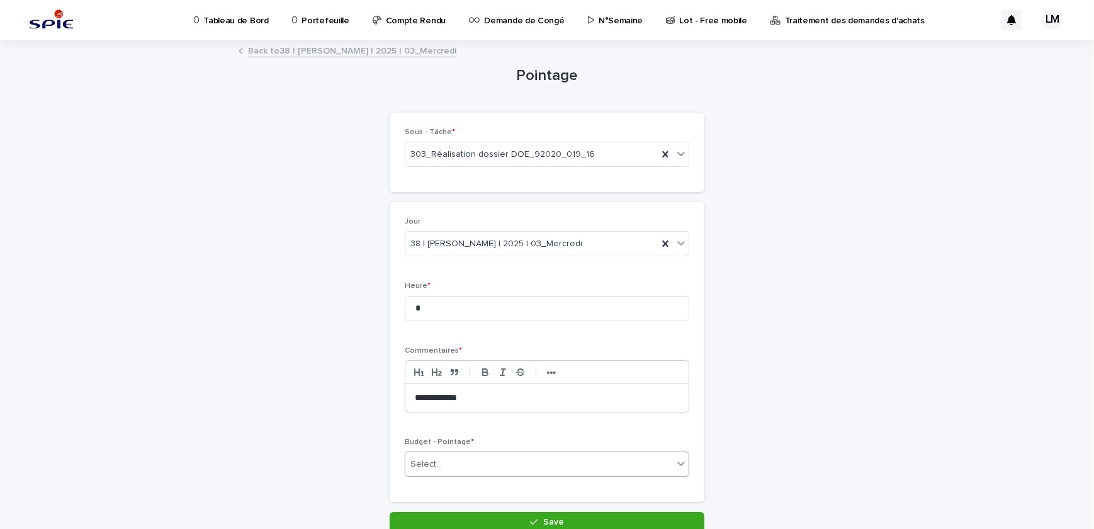
click at [523, 474] on div "Select..." at bounding box center [547, 463] width 285 height 25
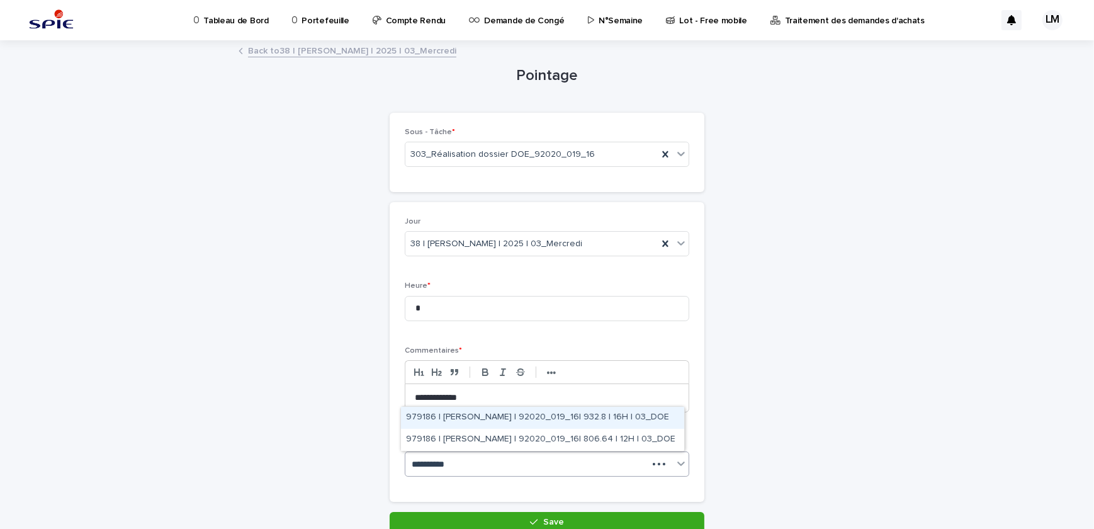
type input "**********"
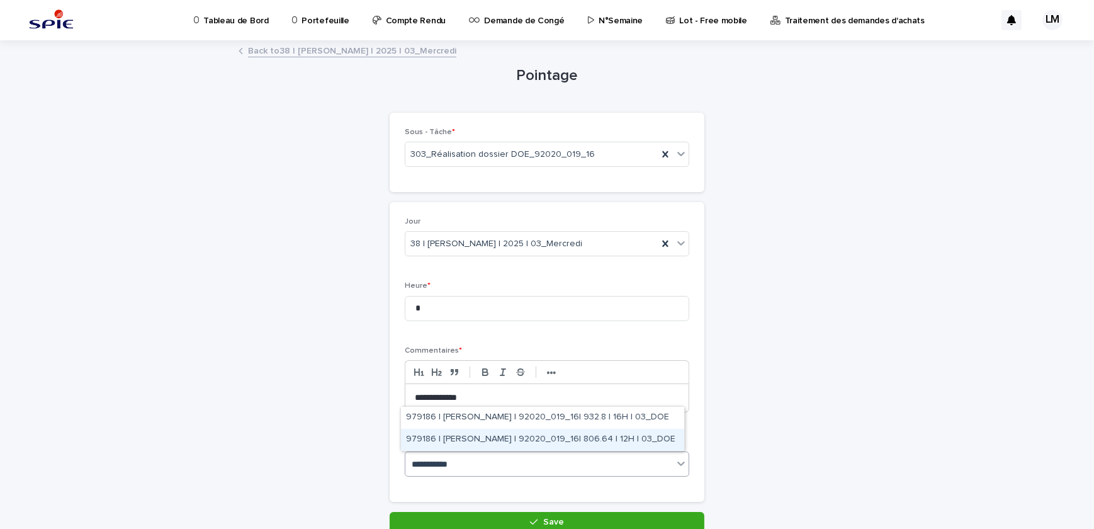
click at [469, 433] on div "979186 | [PERSON_NAME] | 92020_019_16| 806.64 | 12H | 03_DOE" at bounding box center [542, 440] width 283 height 22
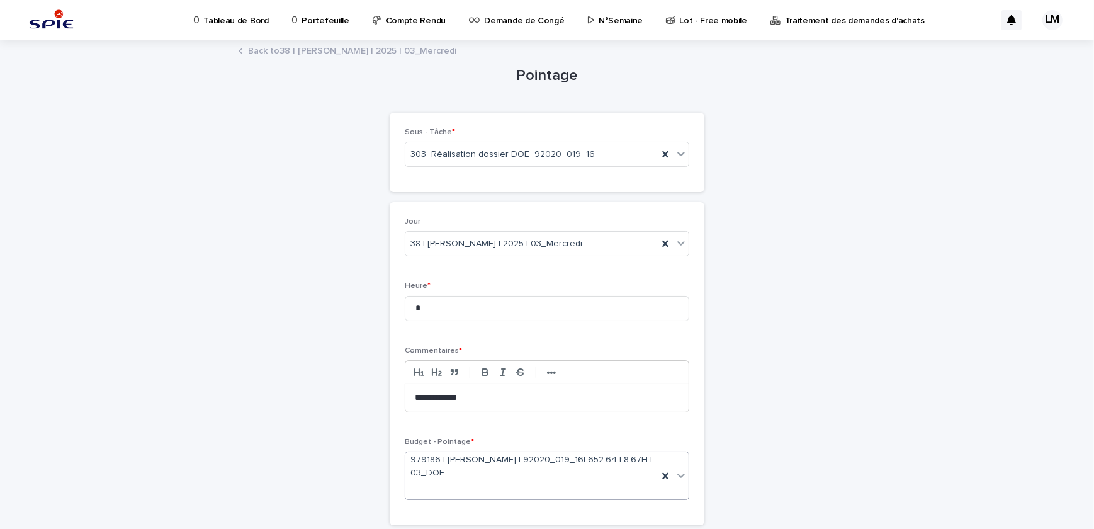
scroll to position [88, 0]
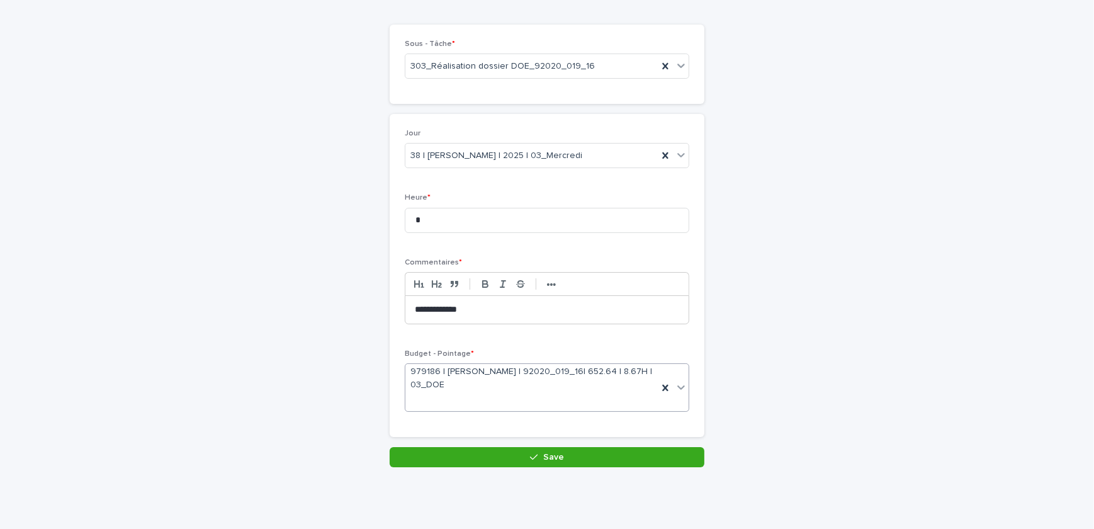
click at [497, 317] on div "**********" at bounding box center [546, 310] width 283 height 28
click at [567, 459] on button "Save" at bounding box center [547, 457] width 315 height 20
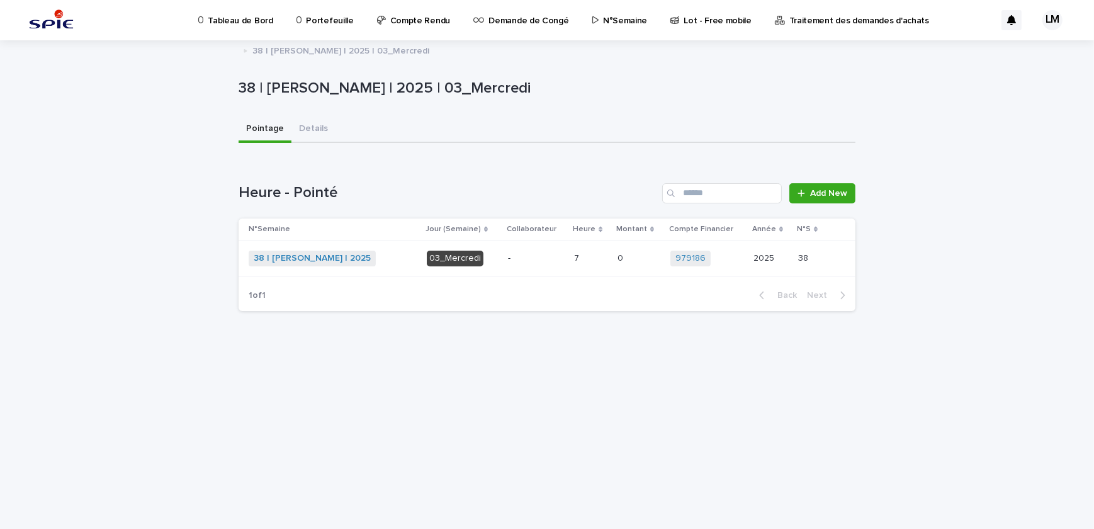
click at [399, 260] on div "38 | LELAIDIER Malorie | 2025 + 0" at bounding box center [333, 259] width 168 height 16
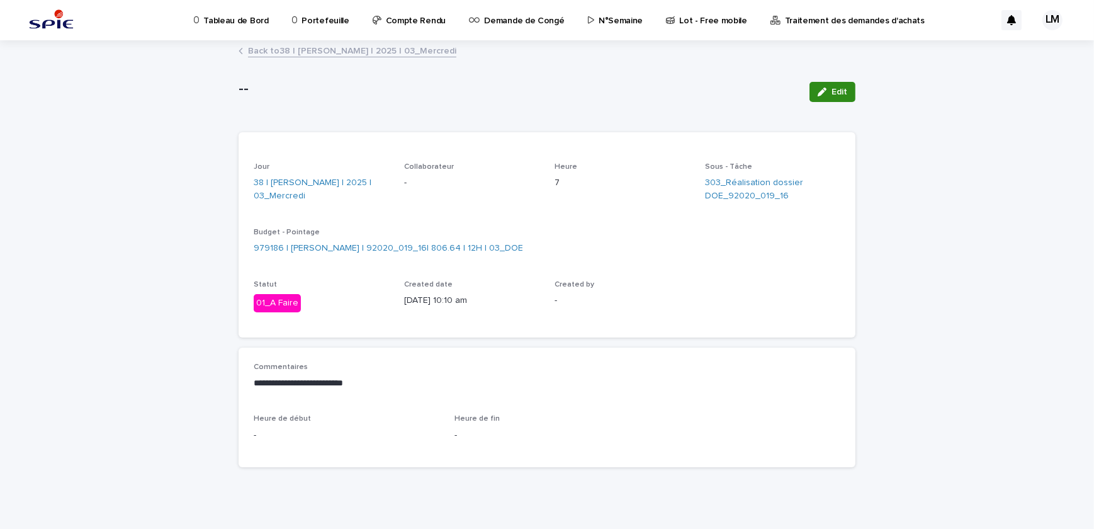
click at [834, 90] on span "Edit" at bounding box center [840, 92] width 16 height 9
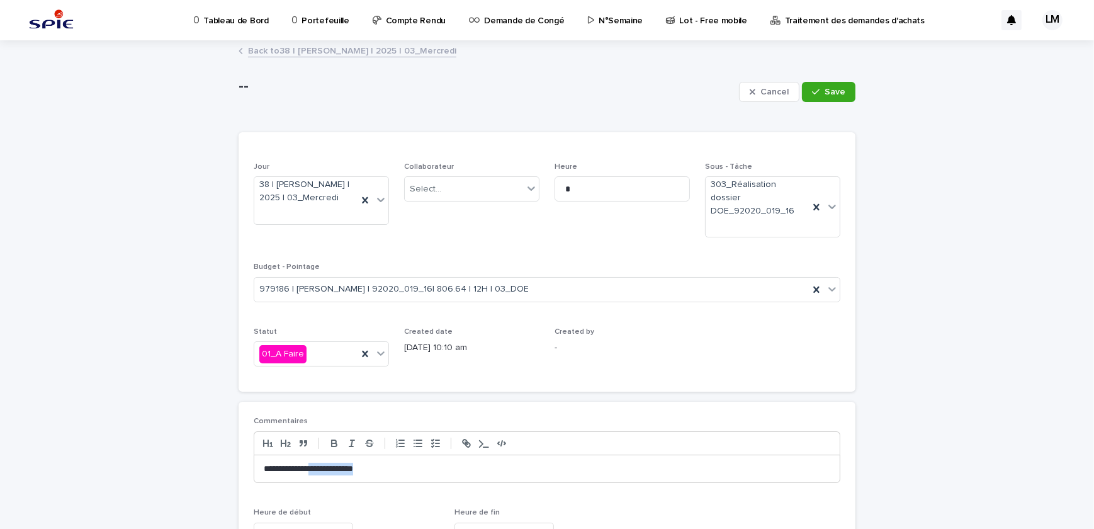
drag, startPoint x: 399, startPoint y: 465, endPoint x: 316, endPoint y: 462, distance: 83.2
click at [316, 462] on div "**********" at bounding box center [547, 469] width 586 height 28
click at [839, 83] on button "Save" at bounding box center [829, 92] width 54 height 20
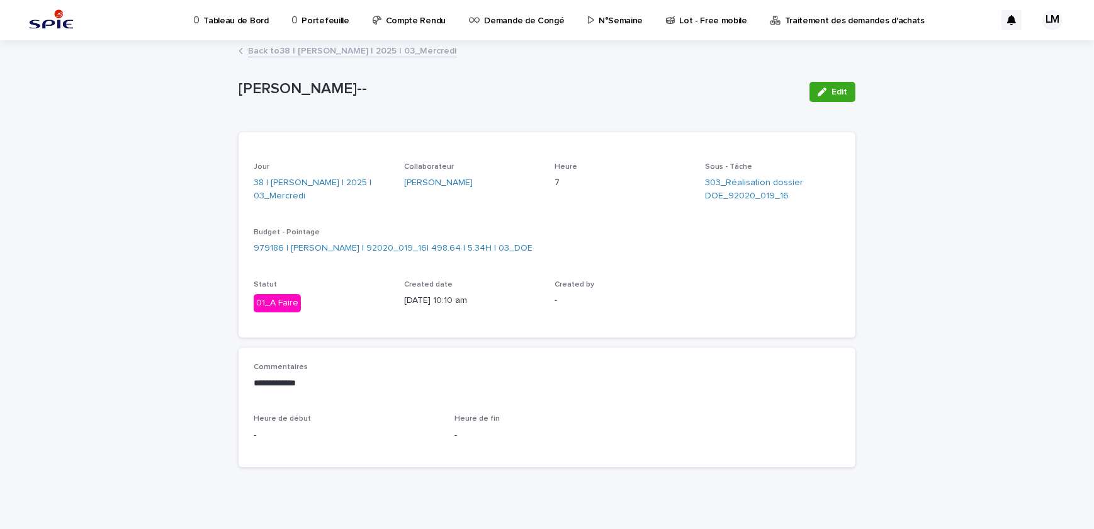
click at [348, 50] on link "Back to 38 | LELAIDIER Malorie | 2025 | 03_Mercredi" at bounding box center [352, 50] width 208 height 14
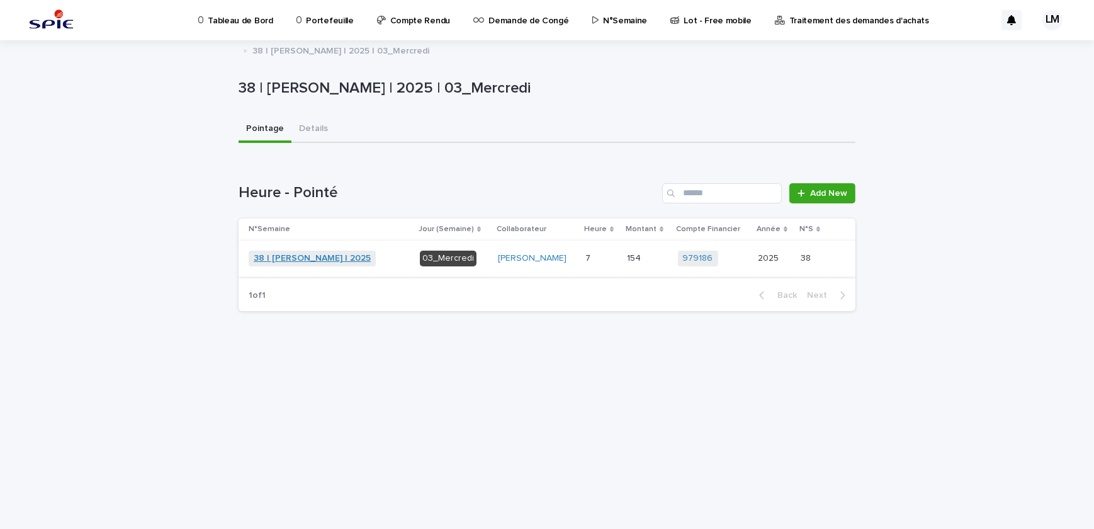
click at [324, 256] on link "38 | [PERSON_NAME] | 2025" at bounding box center [312, 258] width 117 height 11
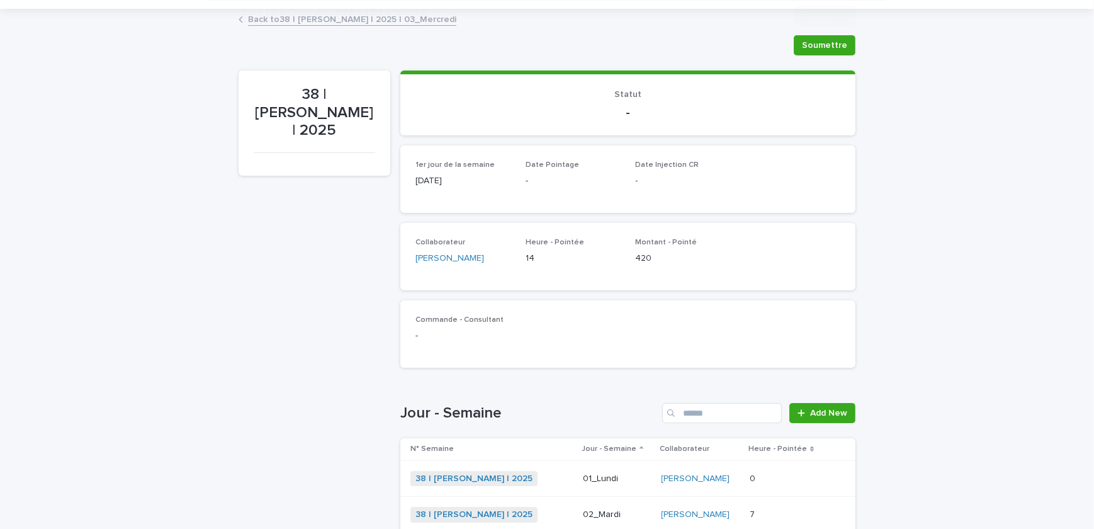
scroll to position [353, 0]
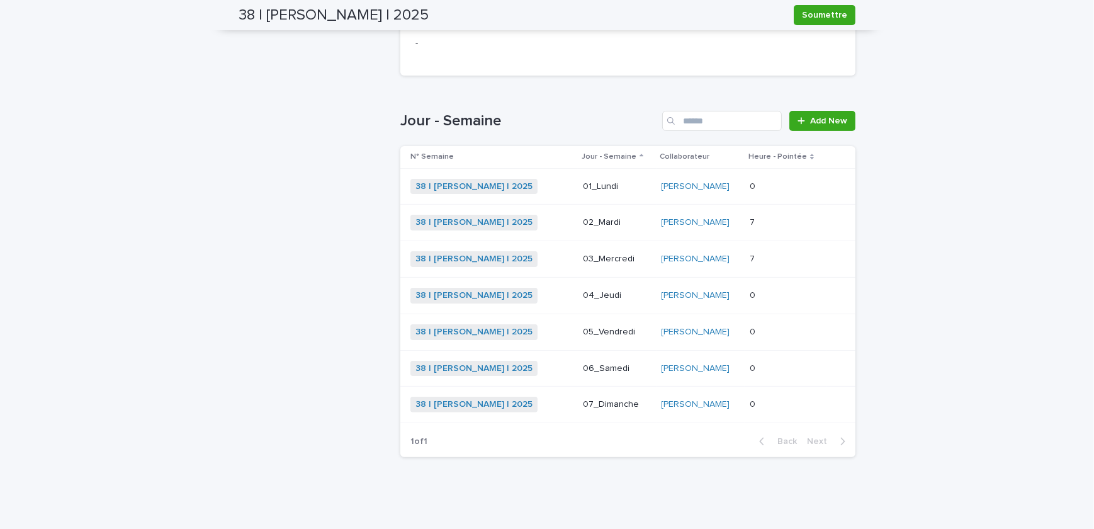
click at [770, 290] on p at bounding box center [786, 295] width 72 height 11
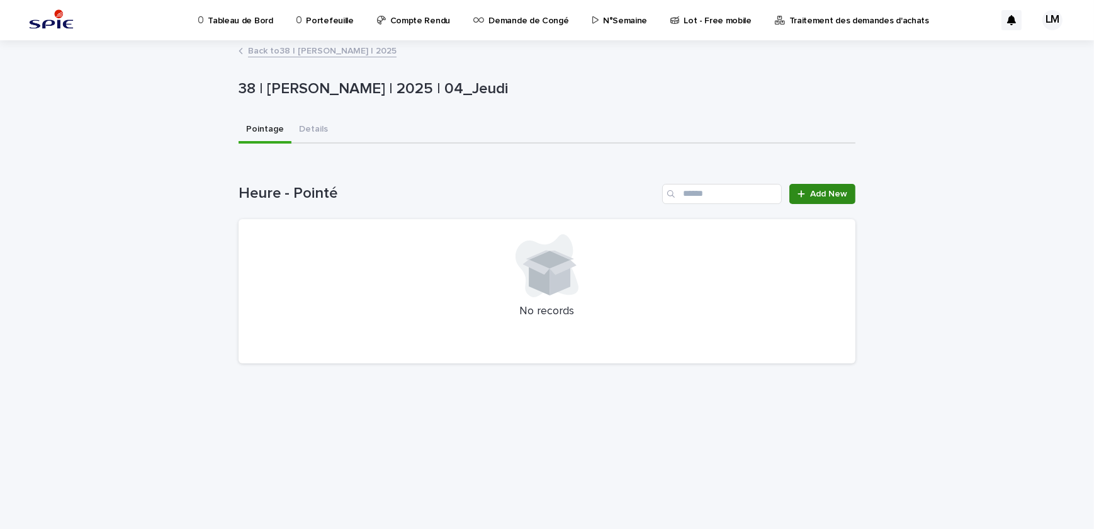
click at [818, 197] on span "Add New" at bounding box center [828, 194] width 37 height 9
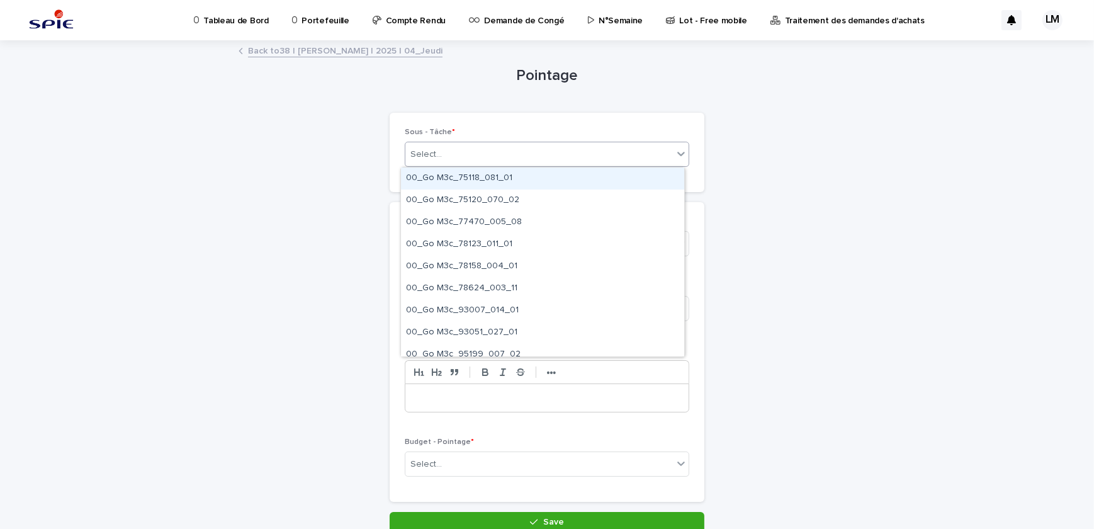
click at [442, 159] on div "Select..." at bounding box center [539, 154] width 268 height 21
type input "**********"
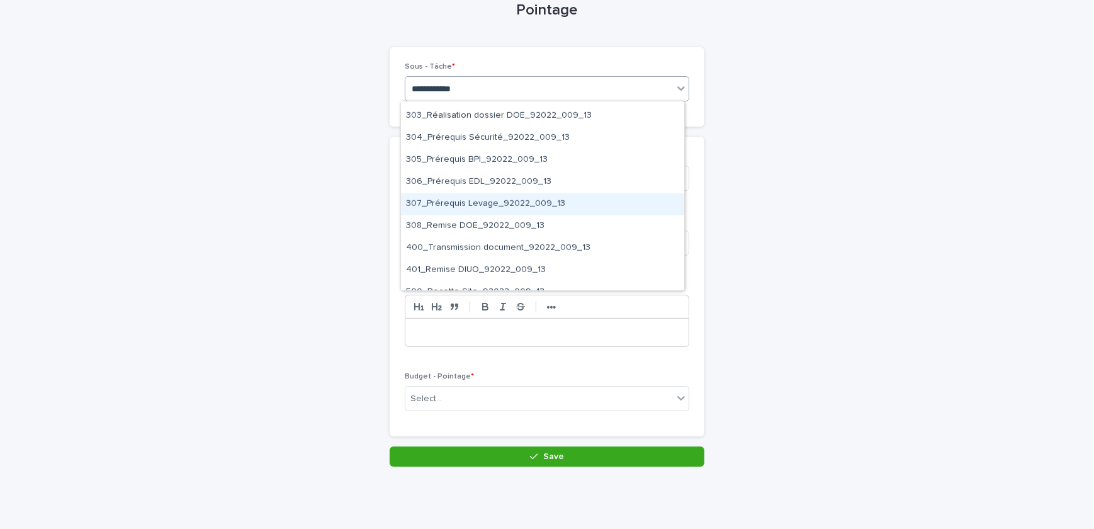
scroll to position [975, 0]
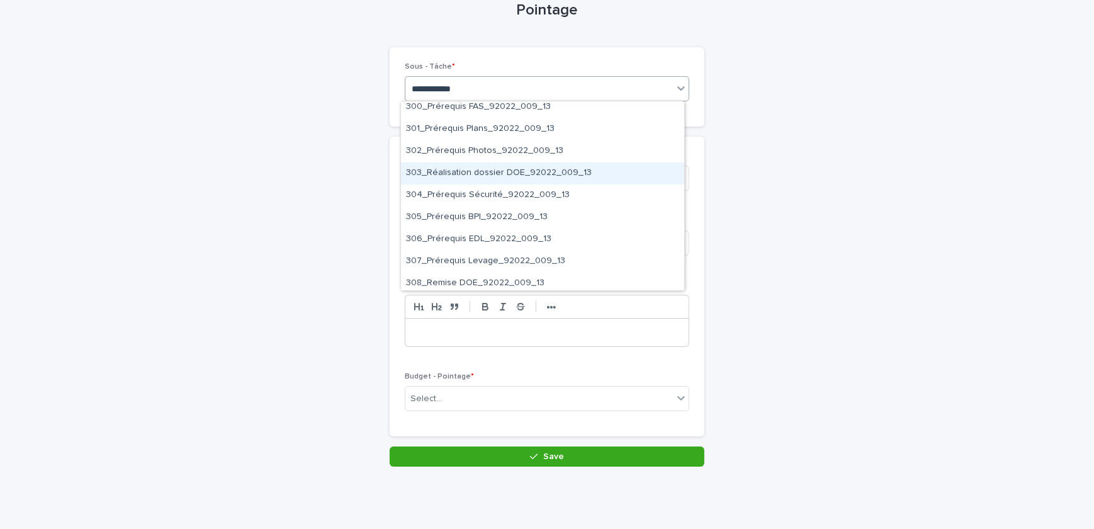
click at [519, 172] on div "303_Réalisation dossier DOE_92022_009_13" at bounding box center [542, 173] width 283 height 22
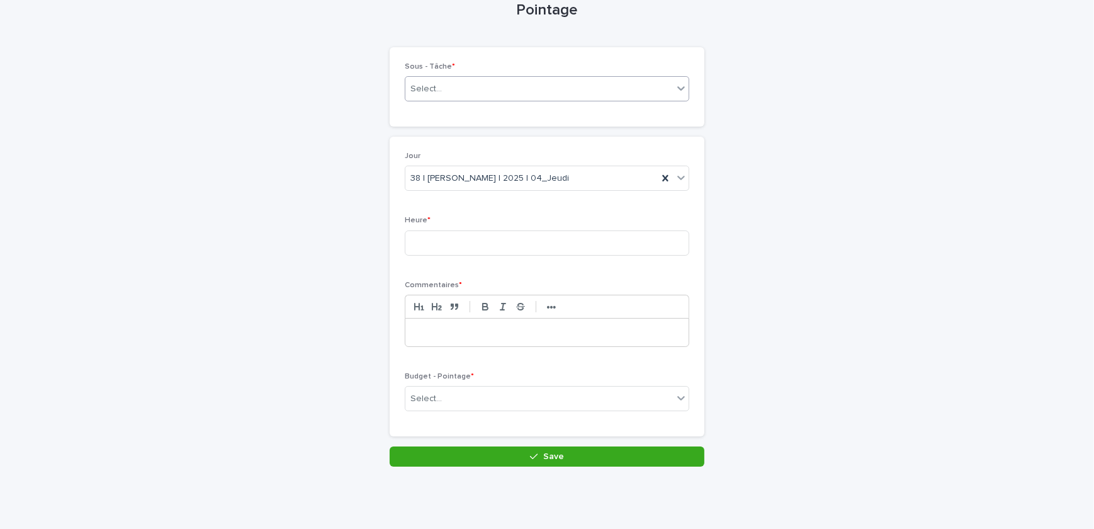
click at [513, 322] on div at bounding box center [546, 333] width 283 height 28
click at [441, 335] on p "**********" at bounding box center [547, 332] width 264 height 13
click at [455, 236] on input at bounding box center [547, 242] width 285 height 25
type input "*"
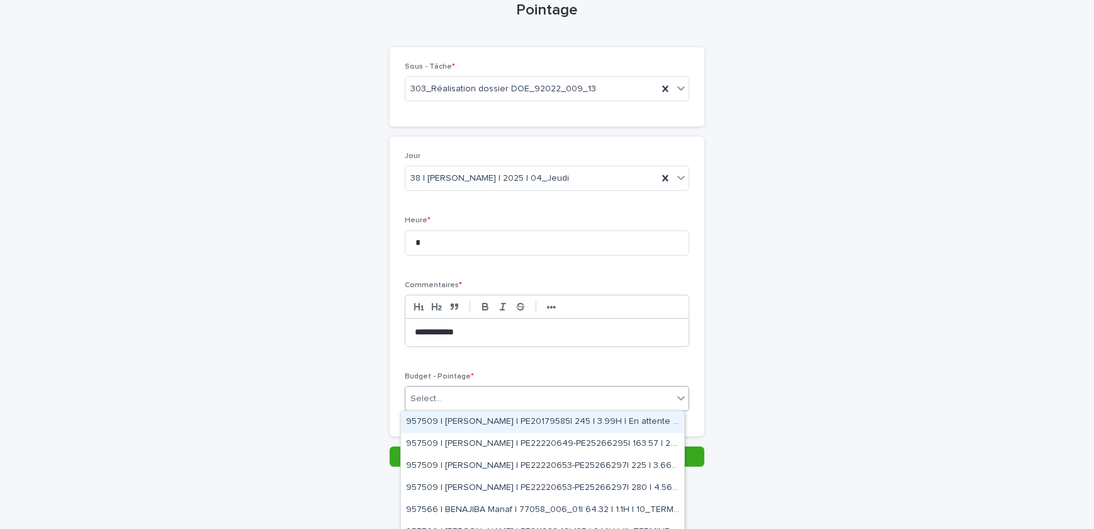
click at [472, 395] on div "Select..." at bounding box center [539, 398] width 268 height 21
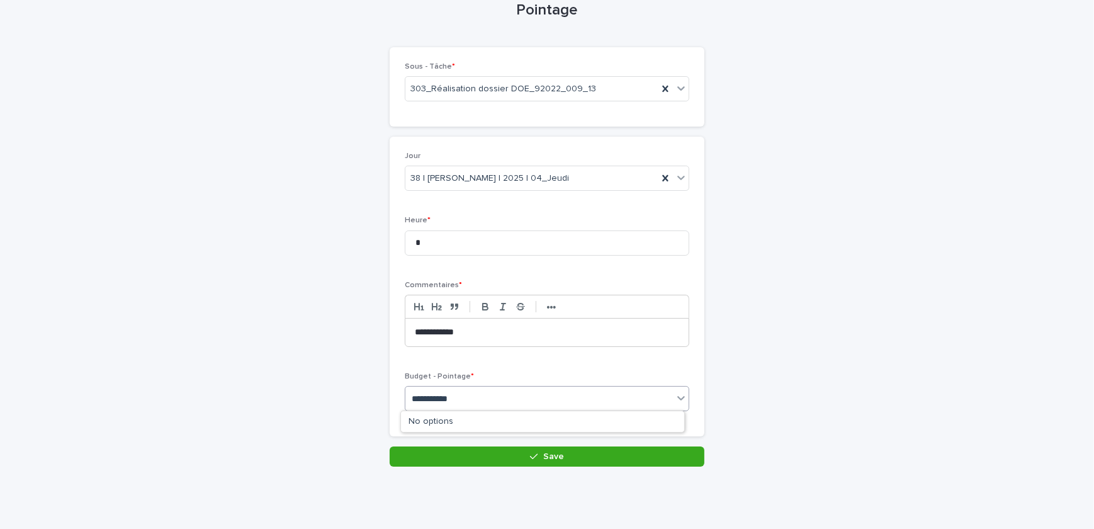
type input "**********"
click at [477, 401] on div "92022_009_13" at bounding box center [539, 398] width 268 height 21
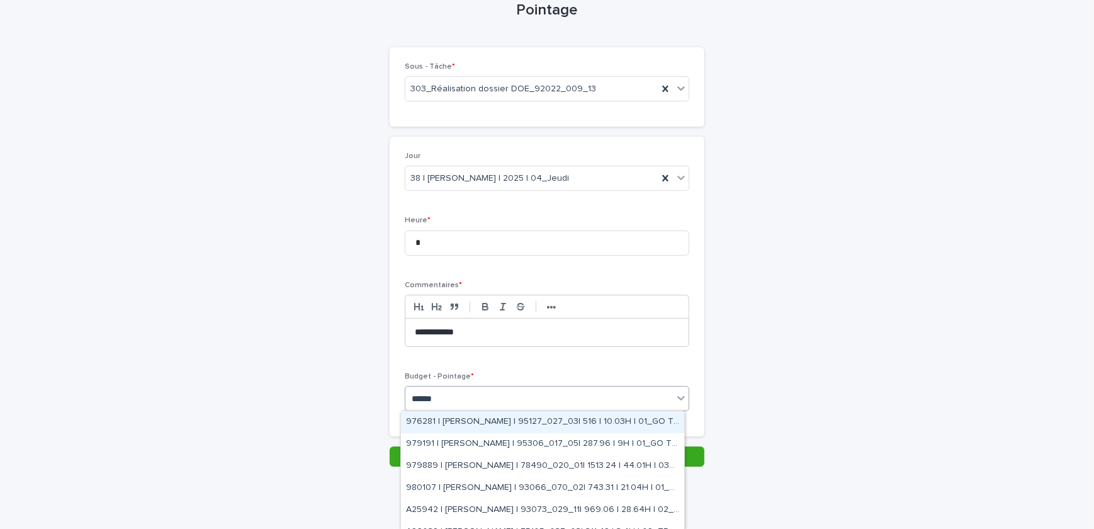
type input "*******"
click at [576, 422] on div "976281 | LELAIDIER Malorie | 95127_027_03| 516 | 10.03H | 01_GO TRAVAUX" at bounding box center [542, 422] width 283 height 22
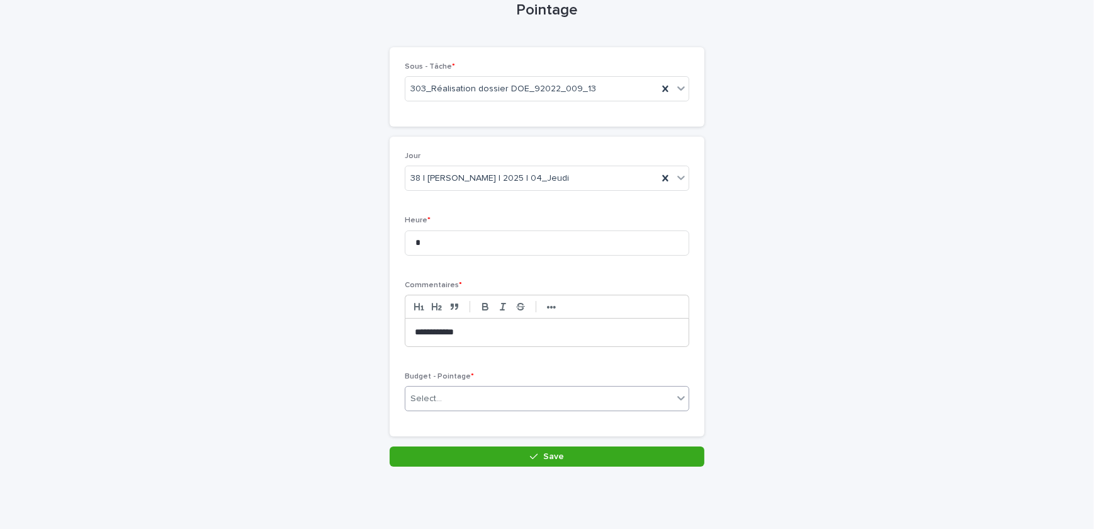
scroll to position [76, 0]
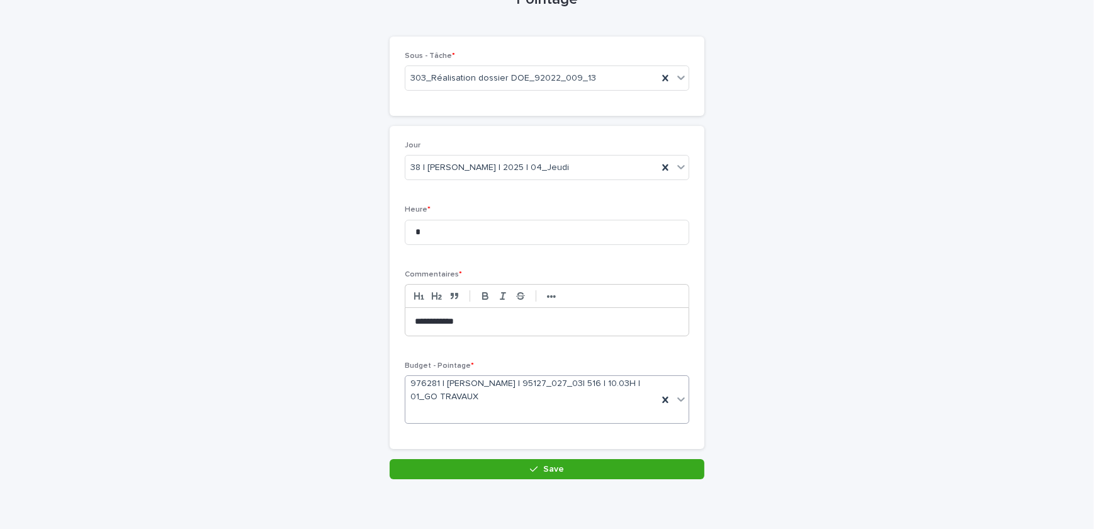
click at [523, 325] on p "**********" at bounding box center [547, 321] width 264 height 13
click at [533, 321] on p "**********" at bounding box center [547, 321] width 264 height 13
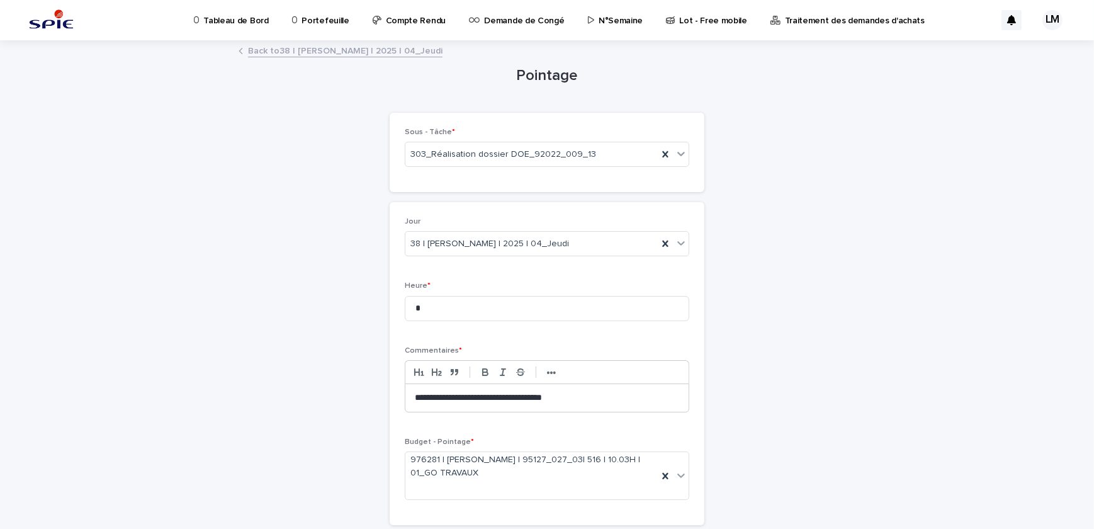
scroll to position [88, 0]
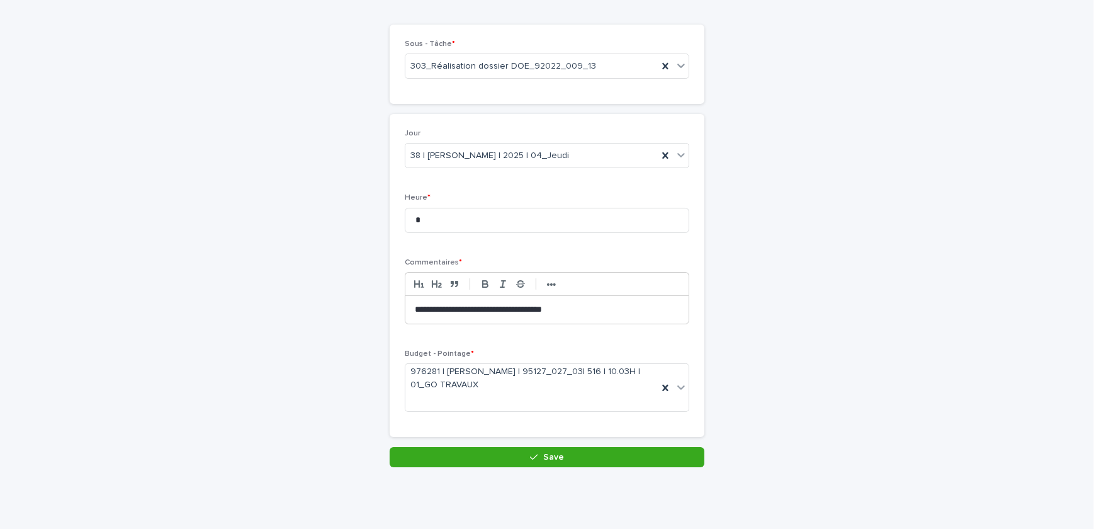
click at [545, 432] on div "**********" at bounding box center [547, 275] width 315 height 323
click at [570, 456] on button "Save" at bounding box center [547, 457] width 315 height 20
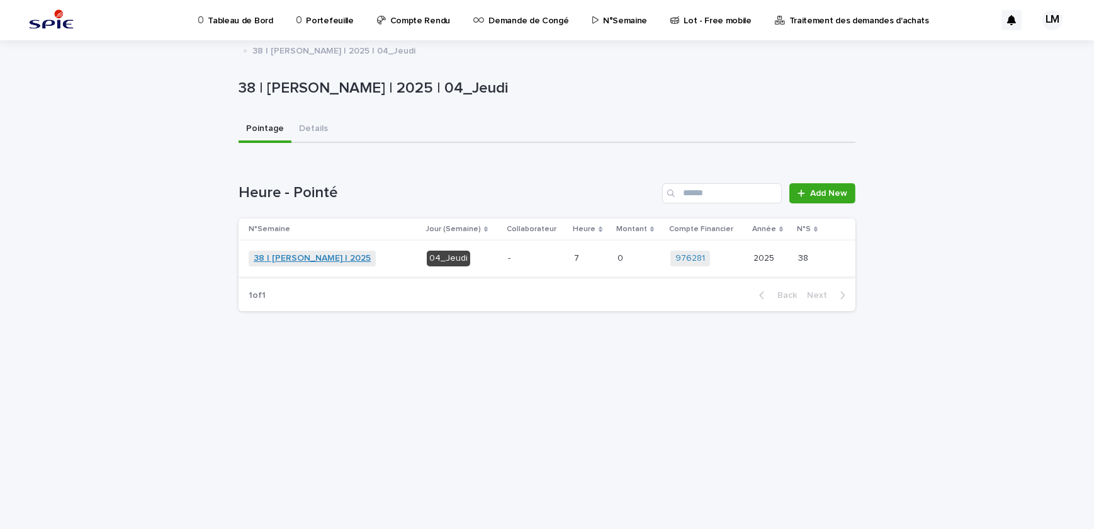
click at [339, 256] on link "38 | [PERSON_NAME] | 2025" at bounding box center [312, 258] width 117 height 11
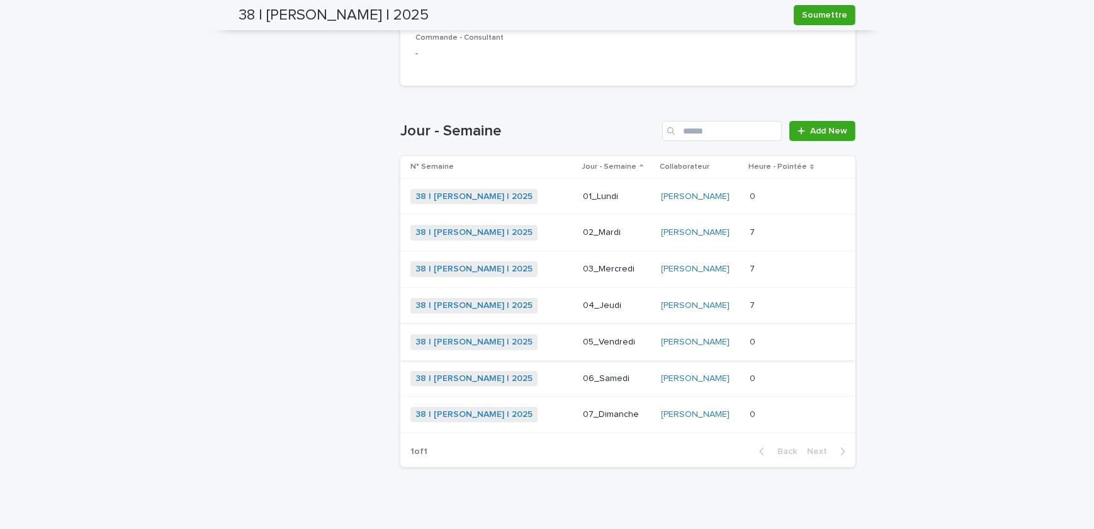
scroll to position [353, 0]
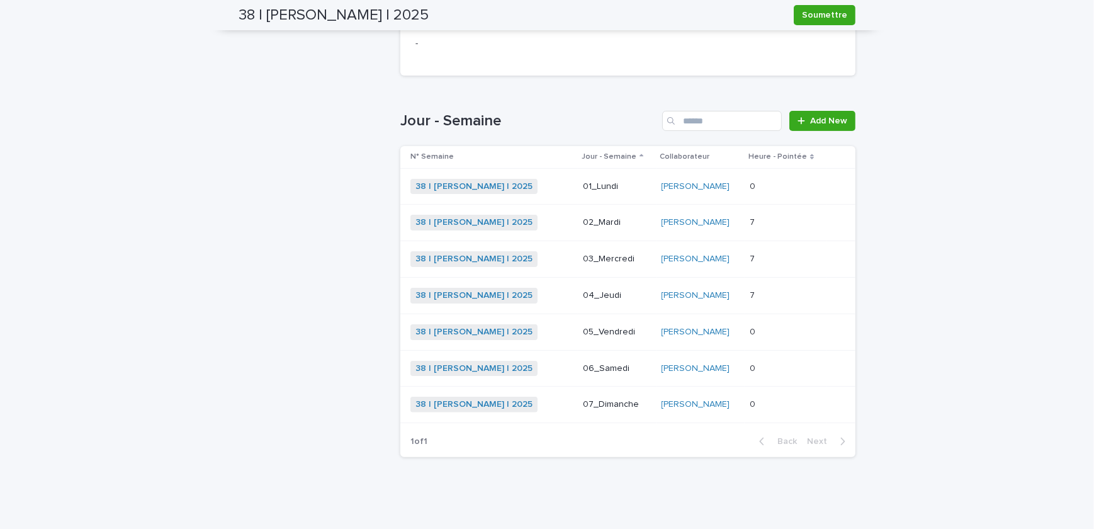
click at [775, 327] on p at bounding box center [786, 332] width 72 height 11
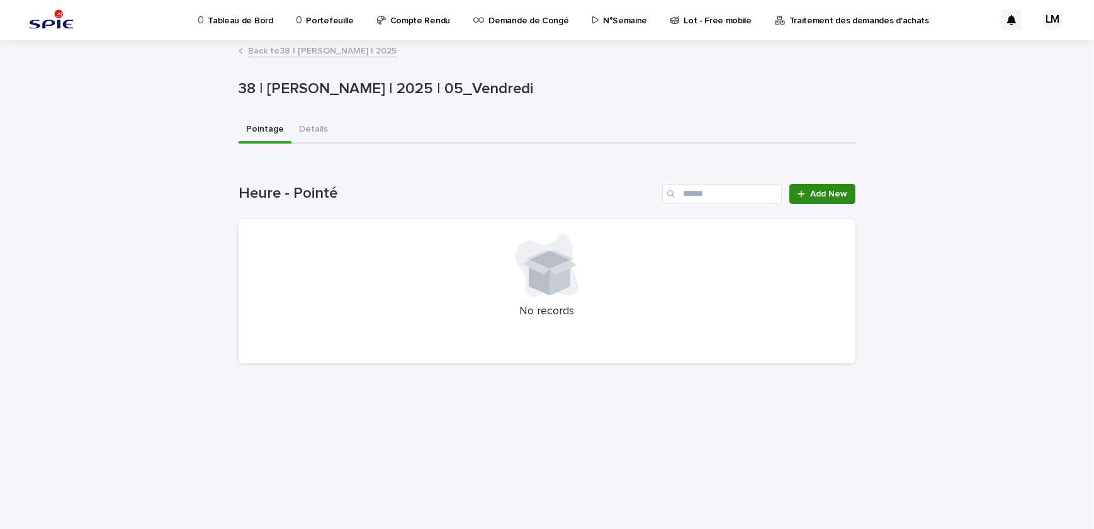
click at [800, 195] on icon at bounding box center [802, 194] width 8 height 9
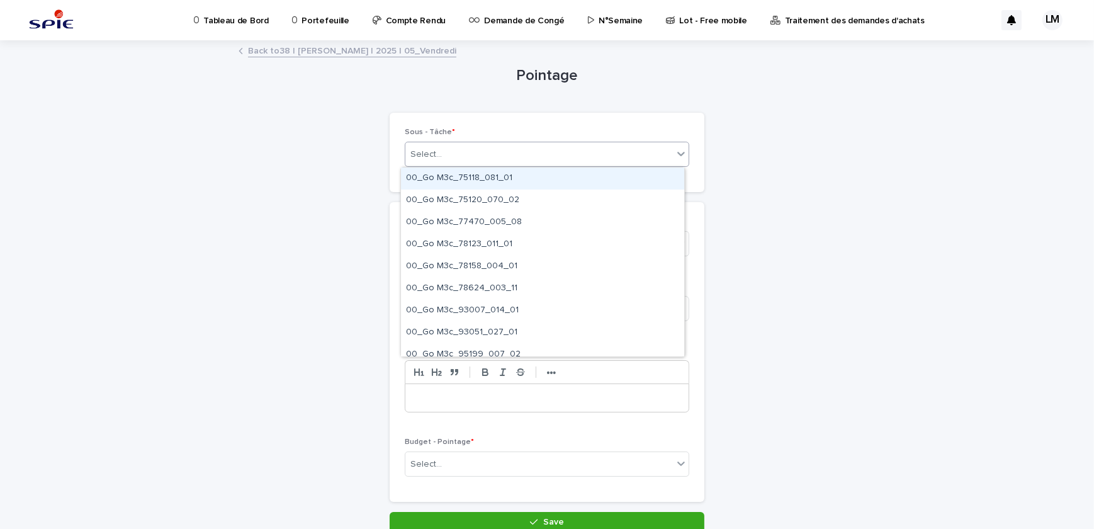
click at [472, 164] on div "Select..." at bounding box center [539, 154] width 268 height 21
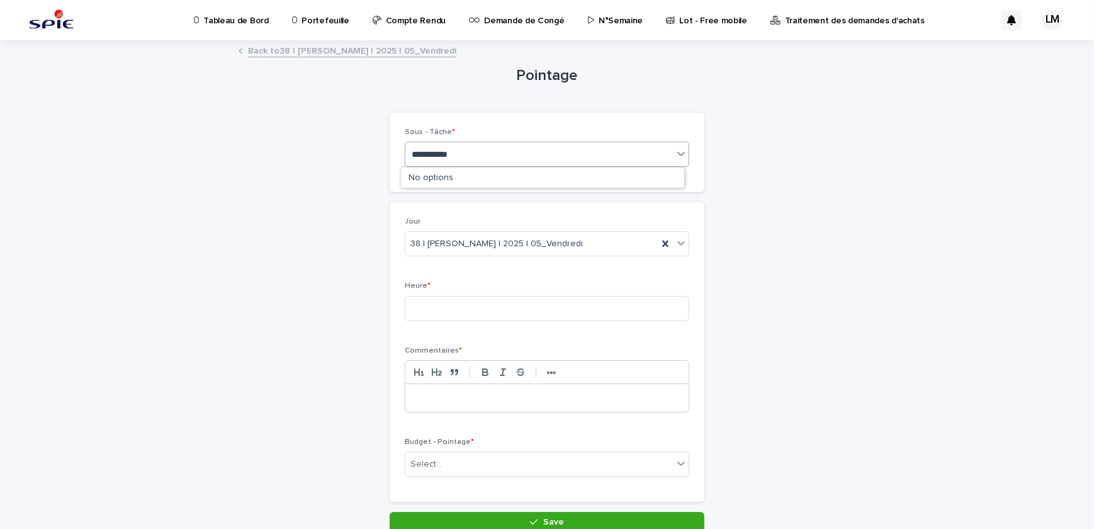
type input "**********"
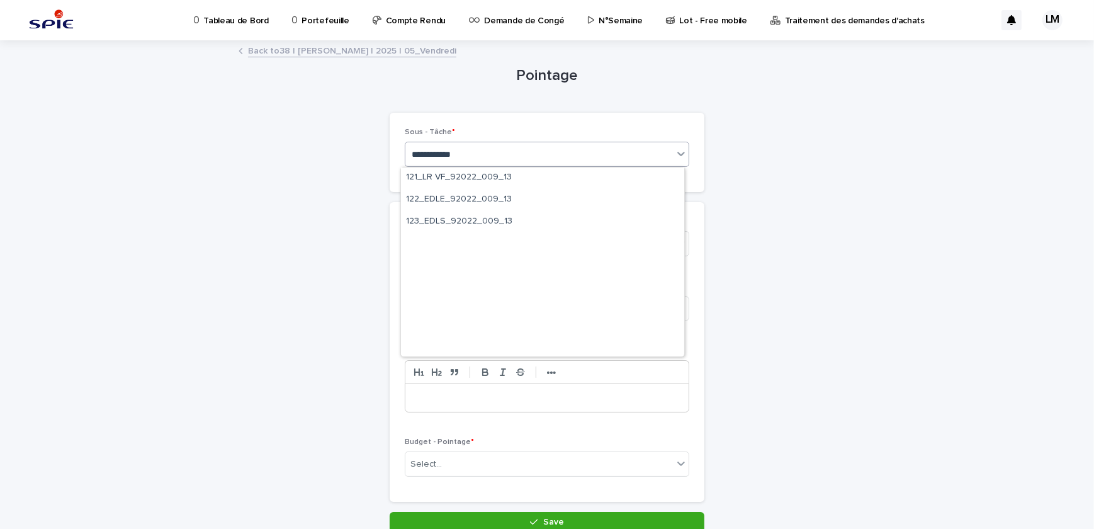
scroll to position [975, 0]
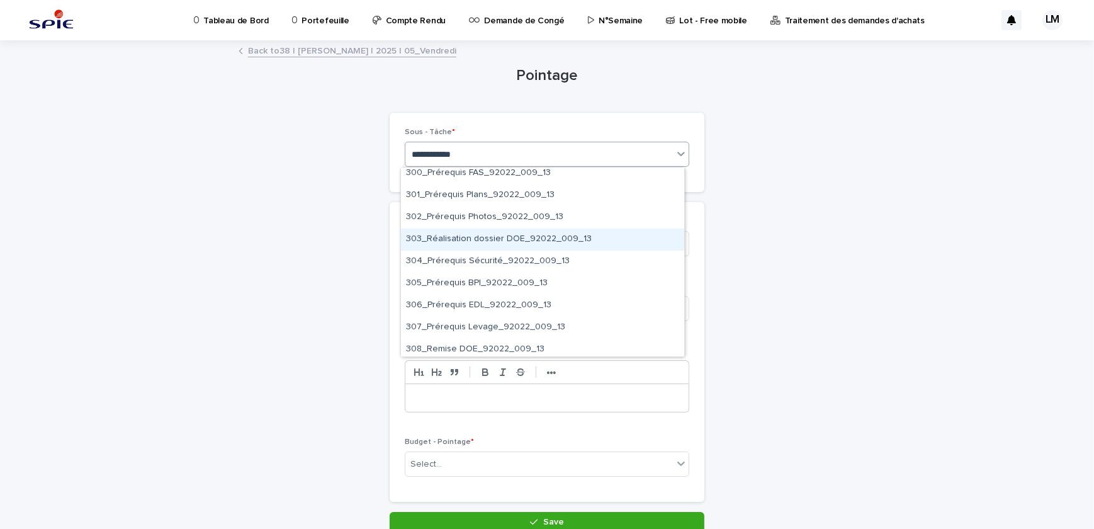
click at [502, 237] on div "303_Réalisation dossier DOE_92022_009_13" at bounding box center [542, 240] width 283 height 22
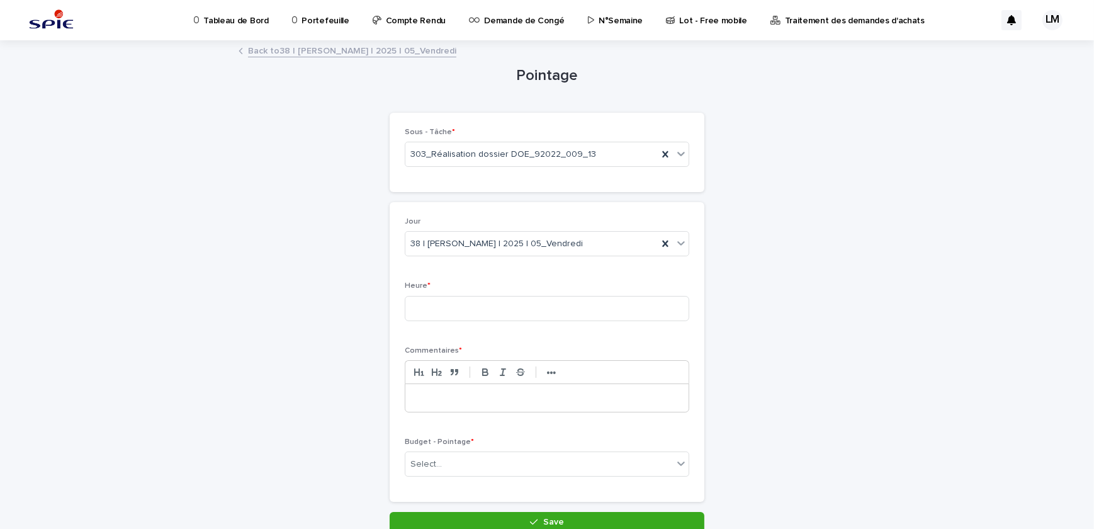
click at [529, 397] on p at bounding box center [547, 398] width 264 height 13
click at [472, 310] on input at bounding box center [547, 308] width 285 height 25
type input "*"
click at [491, 388] on div "*" at bounding box center [546, 398] width 283 height 28
drag, startPoint x: 471, startPoint y: 390, endPoint x: 356, endPoint y: 399, distance: 114.9
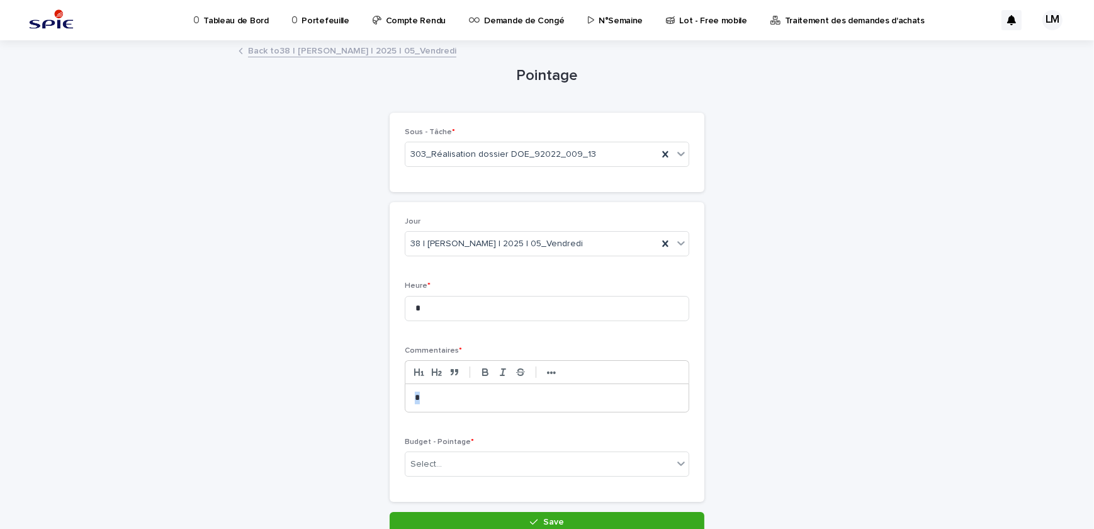
click at [356, 399] on div "Pointage Loading... Saving… Loading... Saving… Loading... Saving… Loading... Sa…" at bounding box center [547, 287] width 617 height 491
click at [489, 402] on p "**********" at bounding box center [547, 398] width 264 height 13
click at [517, 463] on div "Select..." at bounding box center [539, 464] width 268 height 21
type input "*"
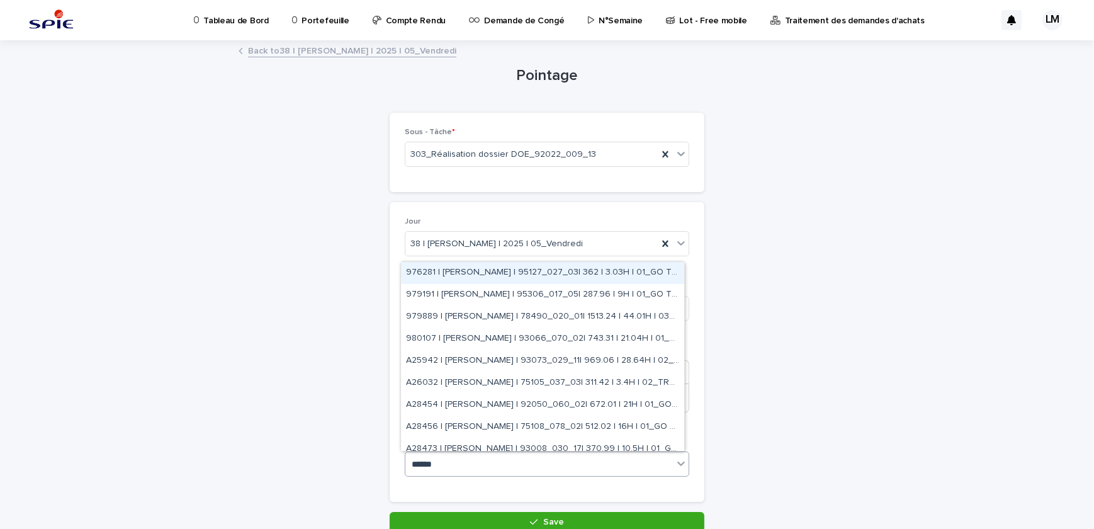
type input "*******"
click at [545, 273] on div "976281 | LELAIDIER Malorie | 95127_027_03| 516 | 10.03H | 01_GO TRAVAUX" at bounding box center [542, 273] width 283 height 22
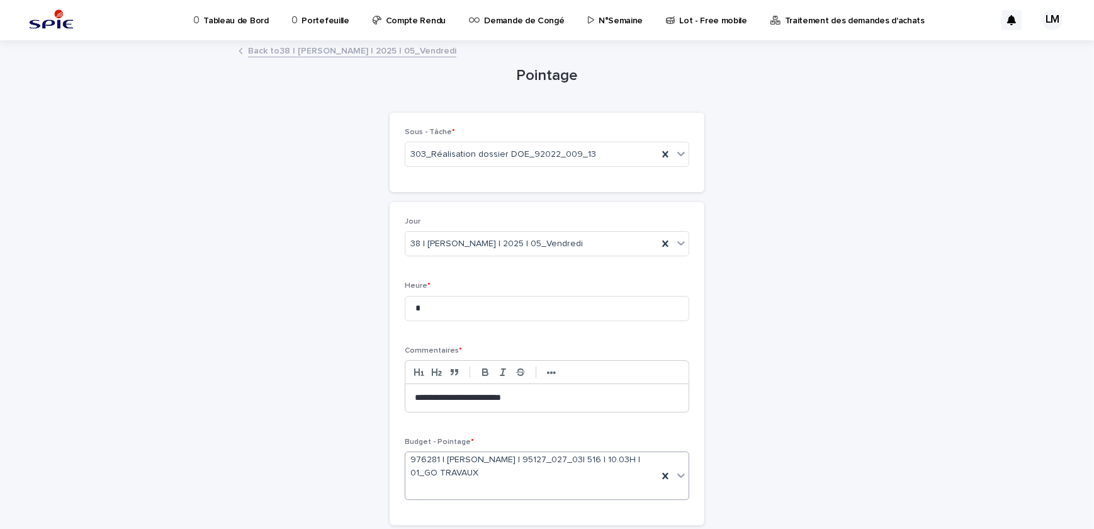
click at [574, 390] on div "**********" at bounding box center [546, 398] width 283 height 28
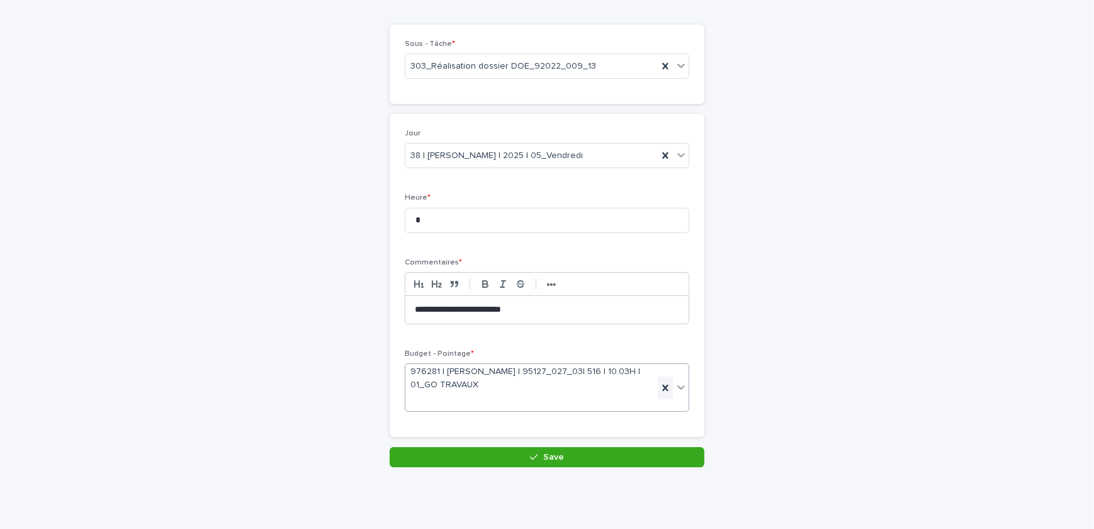
click at [665, 390] on icon at bounding box center [665, 388] width 13 height 13
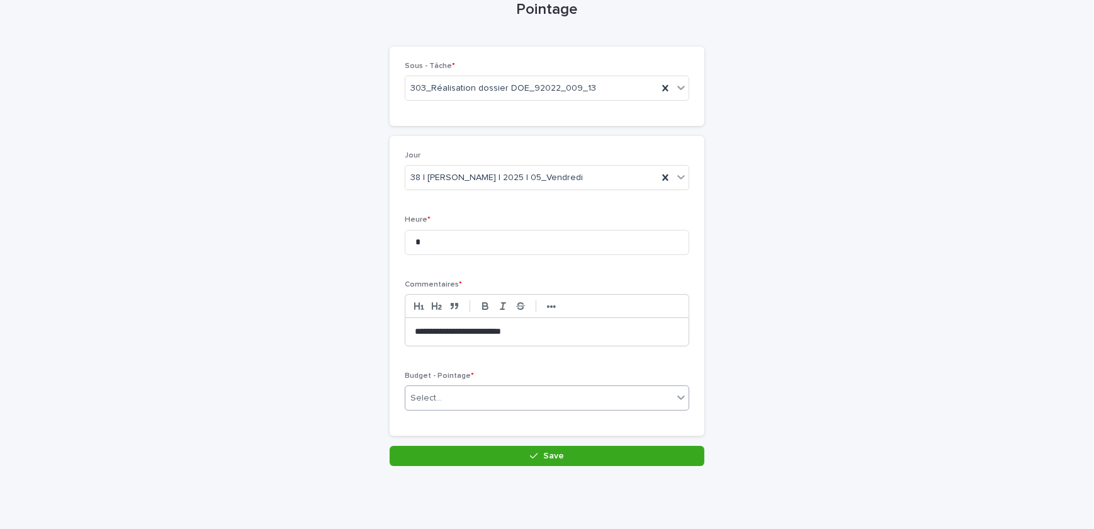
scroll to position [65, 0]
click at [625, 395] on div "Select..." at bounding box center [539, 398] width 268 height 21
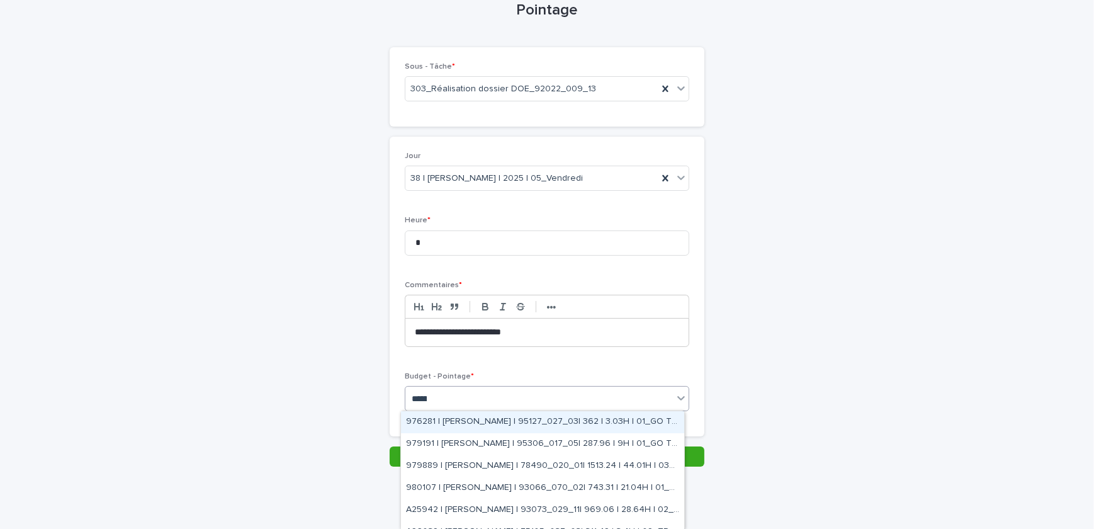
type input "*******"
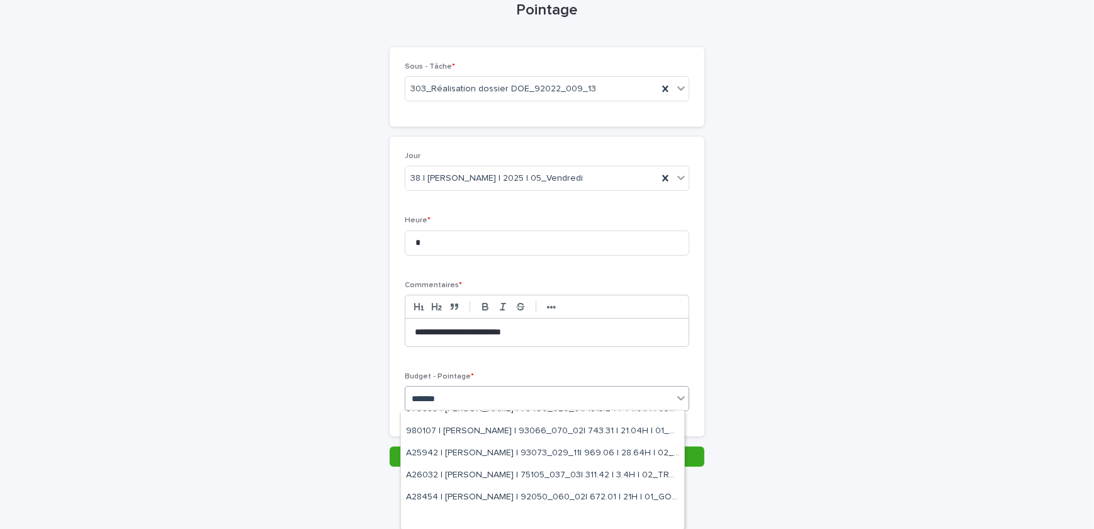
scroll to position [0, 0]
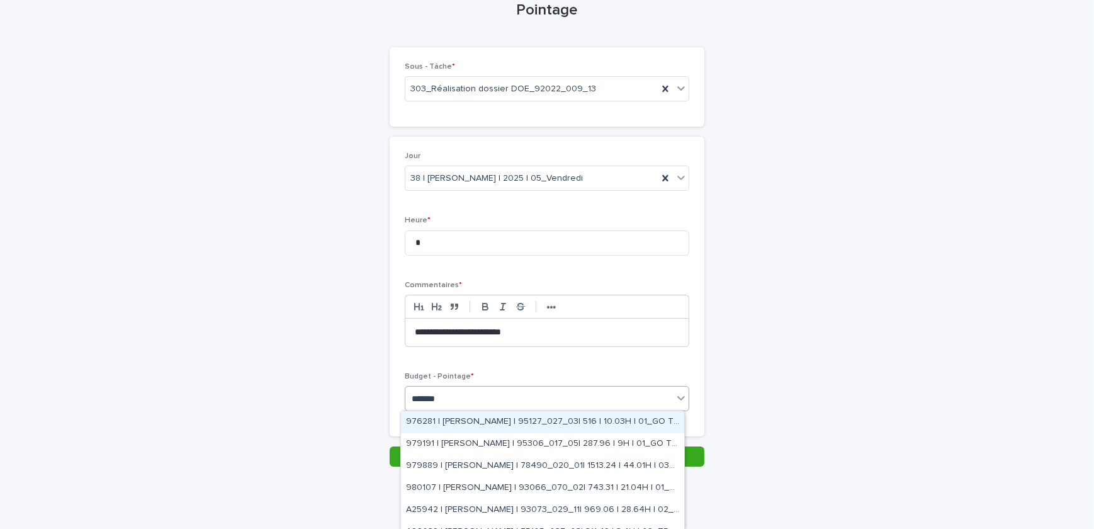
click at [618, 422] on div "976281 | LELAIDIER Malorie | 95127_027_03| 516 | 10.03H | 01_GO TRAVAUX" at bounding box center [542, 422] width 283 height 22
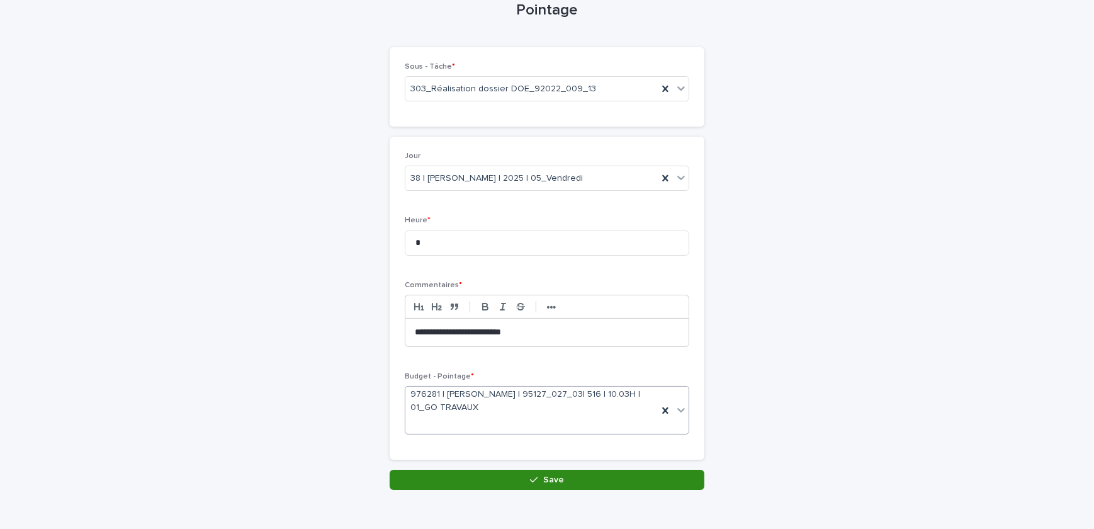
scroll to position [88, 0]
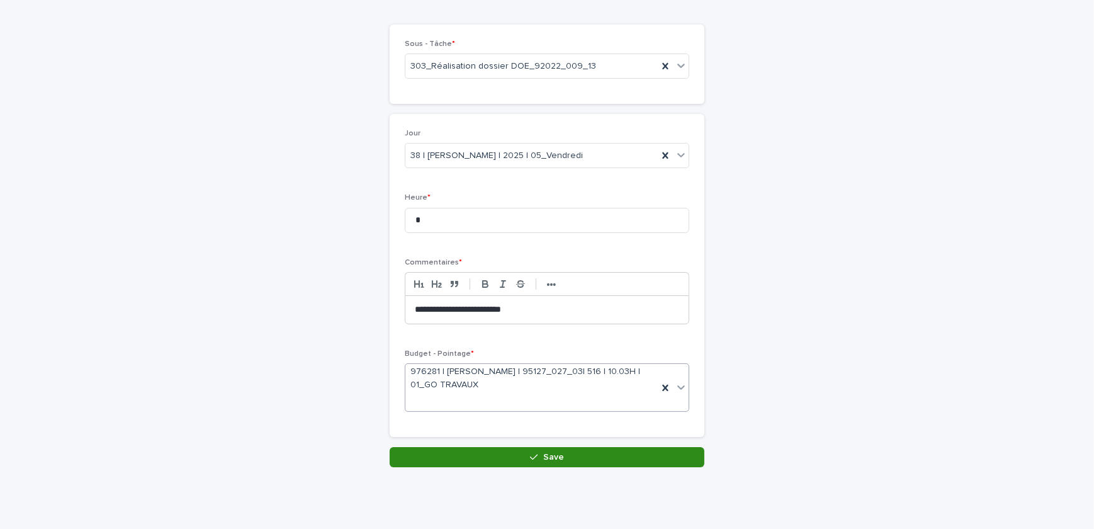
click at [592, 465] on button "Save" at bounding box center [547, 457] width 315 height 20
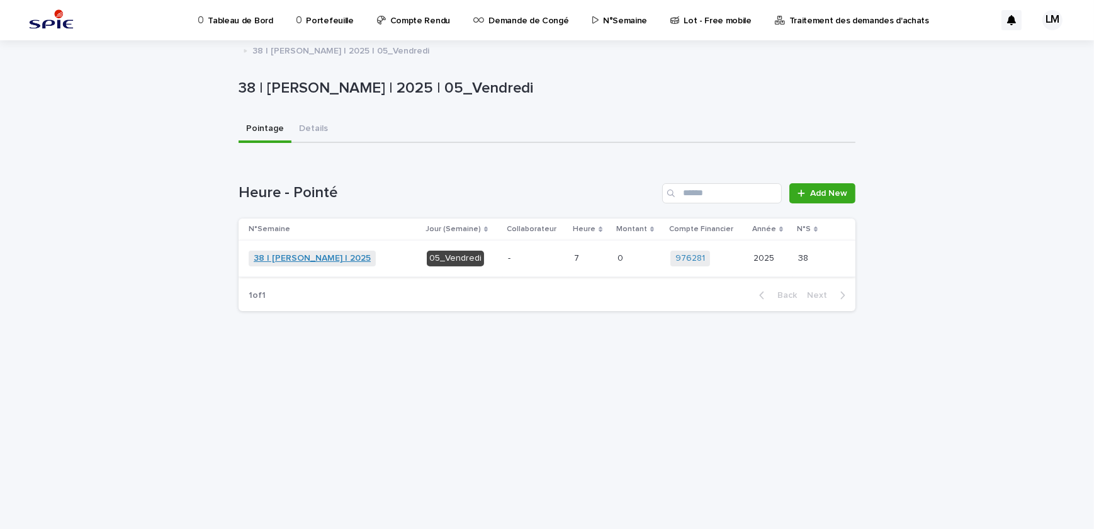
click at [338, 255] on link "38 | [PERSON_NAME] | 2025" at bounding box center [312, 258] width 117 height 11
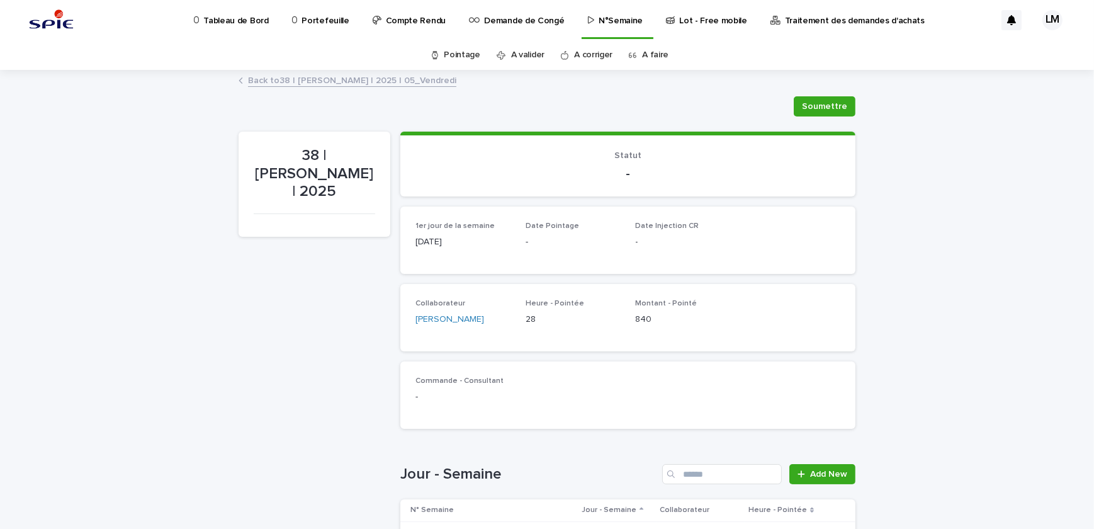
click at [388, 79] on link "Back to 38 | LELAIDIER Malorie | 2025 | 05_Vendredi" at bounding box center [352, 79] width 208 height 14
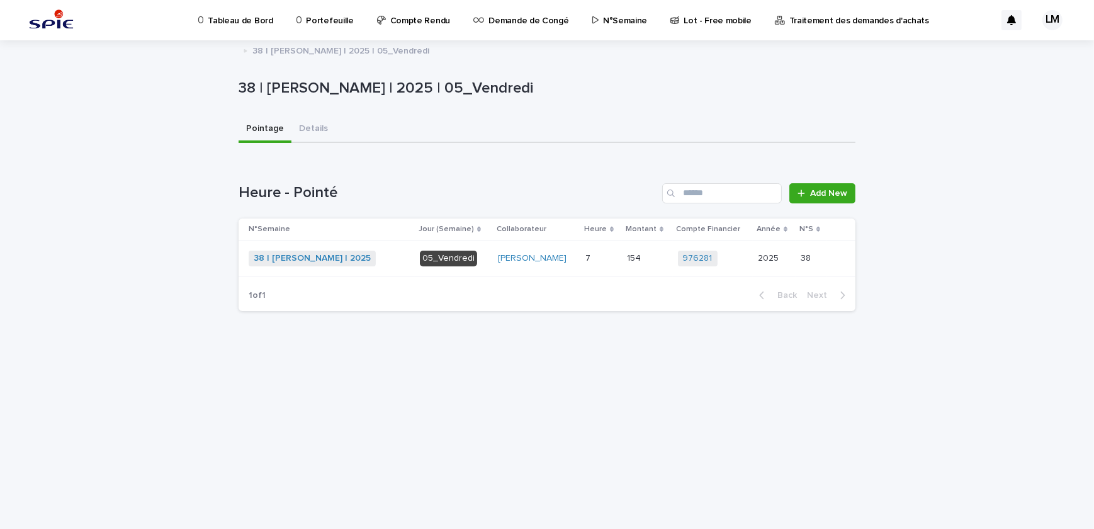
click at [224, 22] on p "Tableau de Bord" at bounding box center [240, 13] width 65 height 26
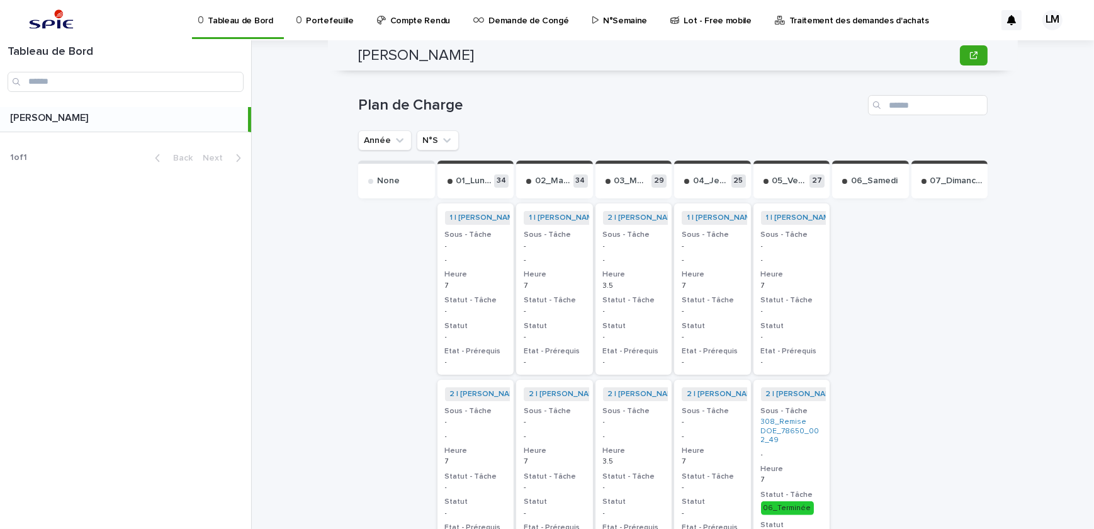
scroll to position [2359, 0]
